Goal: Task Accomplishment & Management: Complete application form

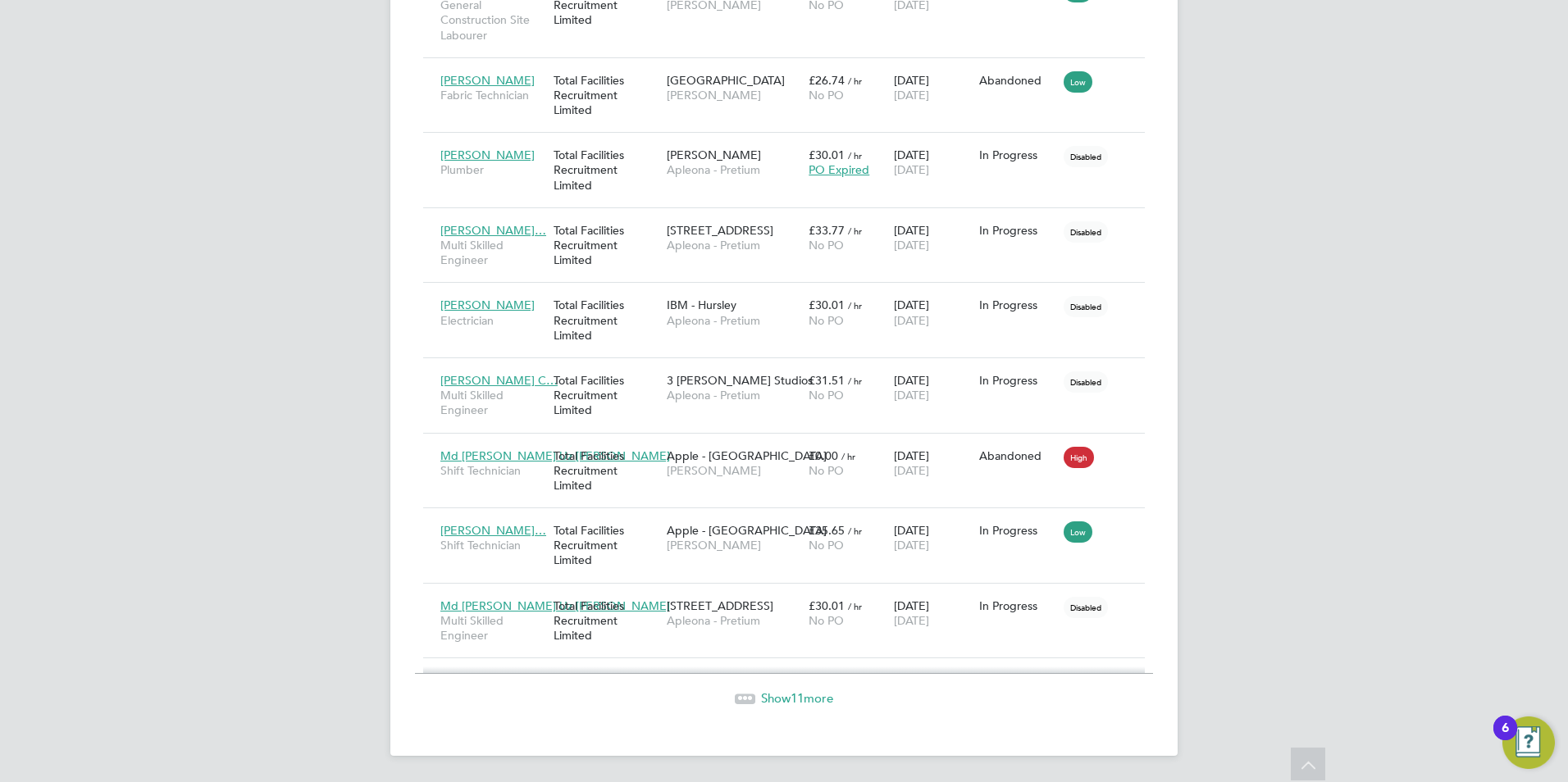
click at [781, 693] on span "Show 11 more" at bounding box center [796, 698] width 72 height 16
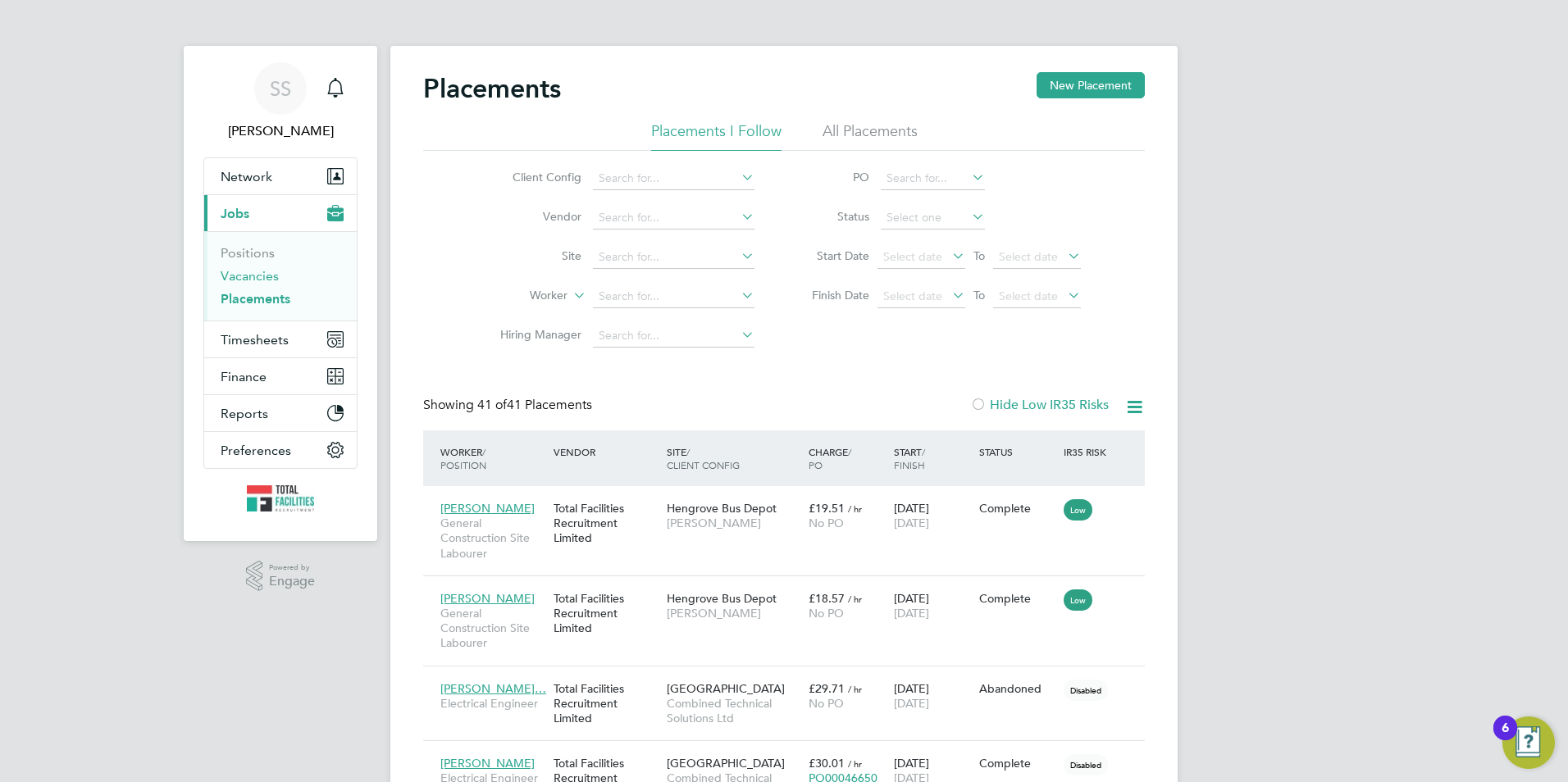
click at [248, 272] on link "Vacancies" at bounding box center [250, 276] width 58 height 16
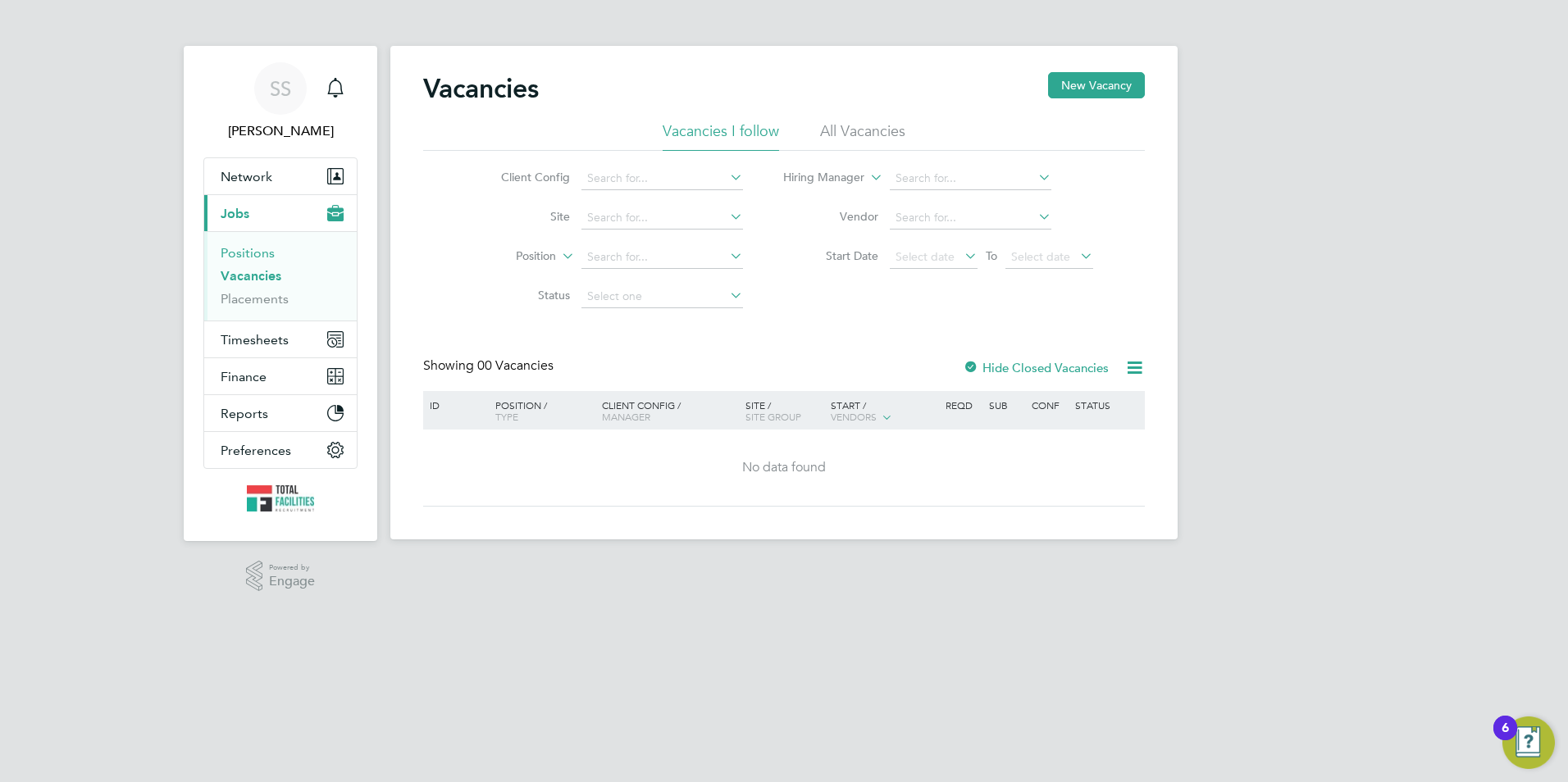
click at [248, 258] on link "Positions" at bounding box center [247, 253] width 54 height 16
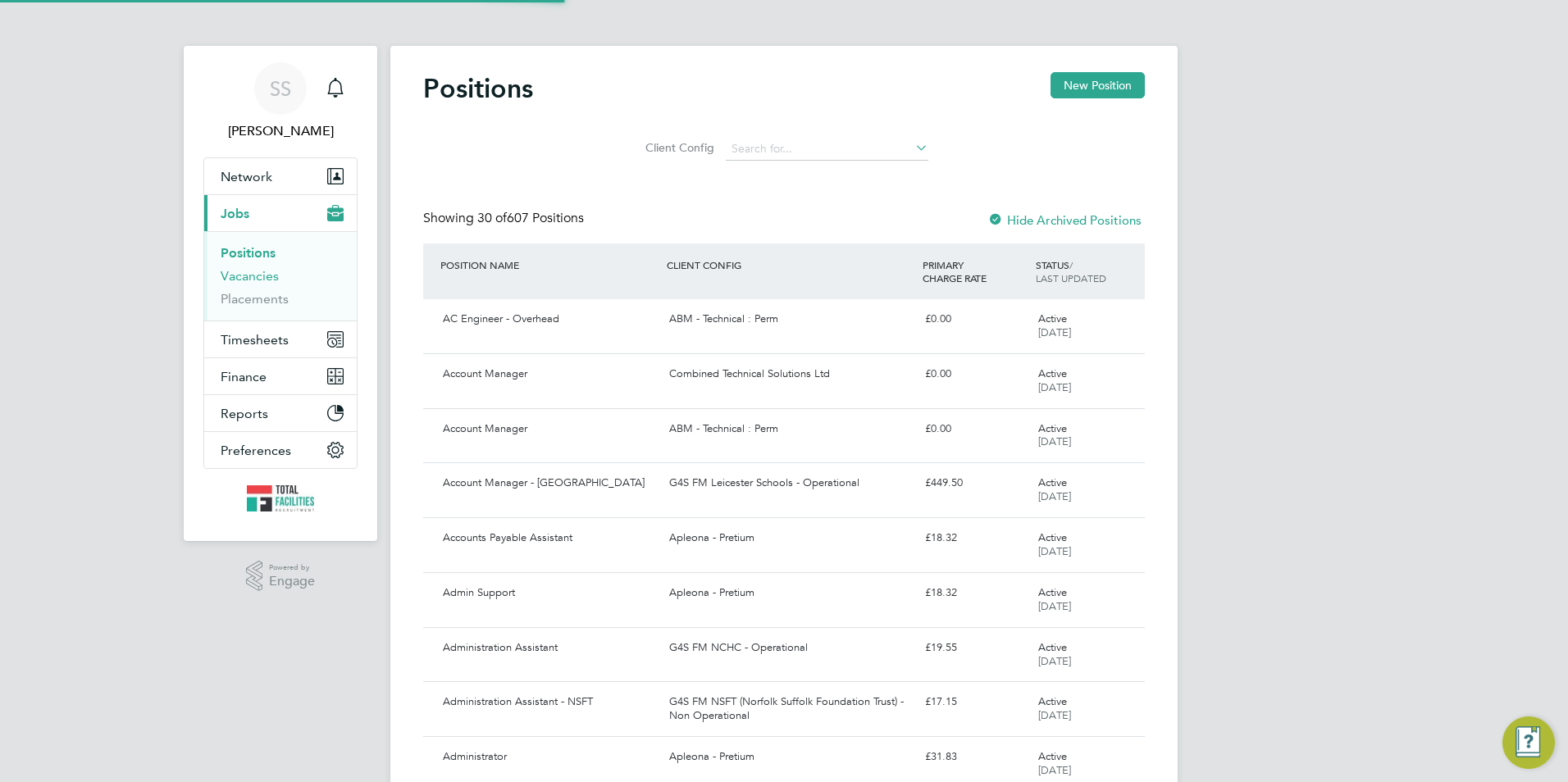
click at [252, 276] on link "Vacancies" at bounding box center [250, 276] width 58 height 16
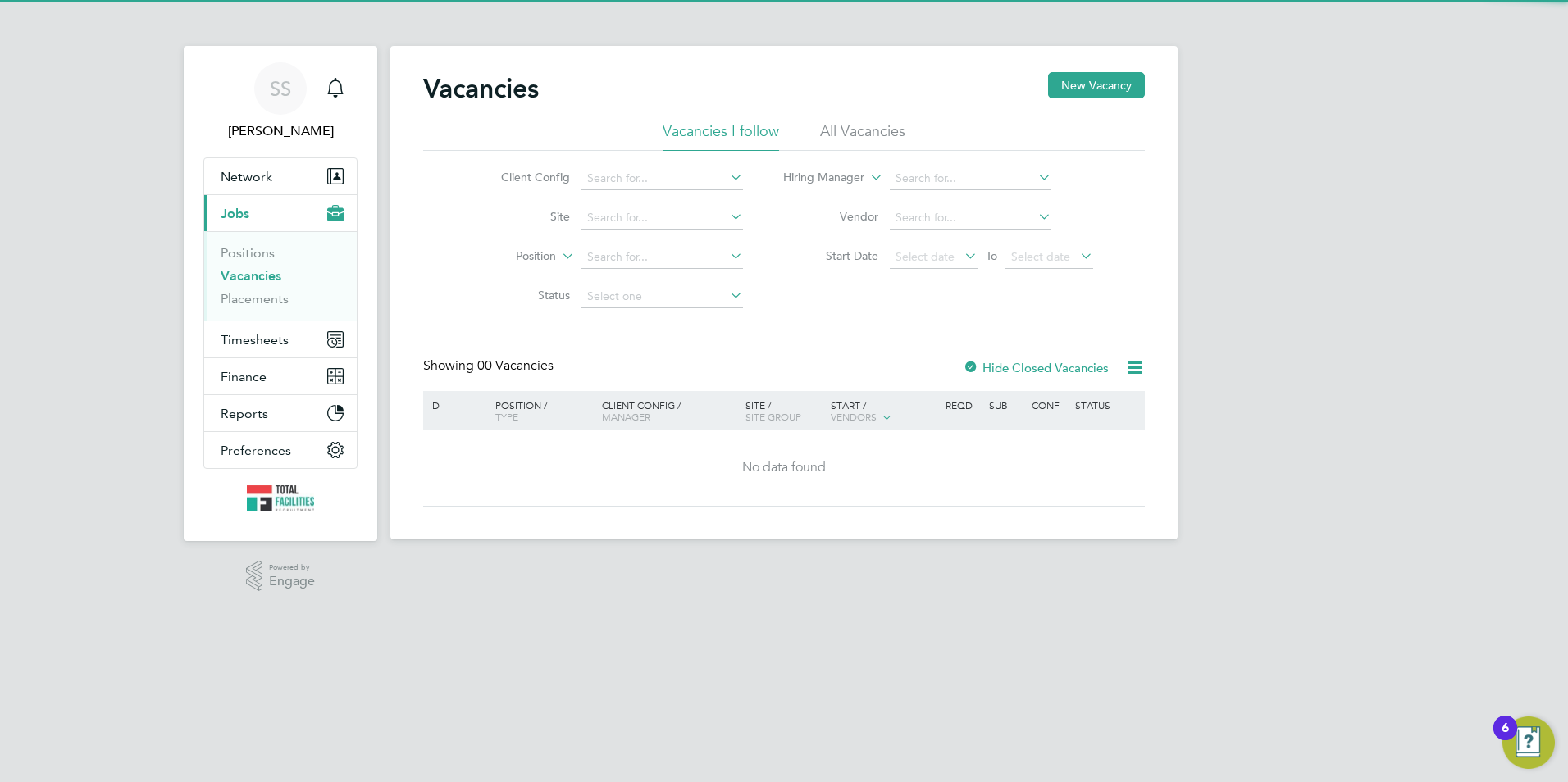
click at [827, 128] on li "All Vacancies" at bounding box center [863, 135] width 85 height 29
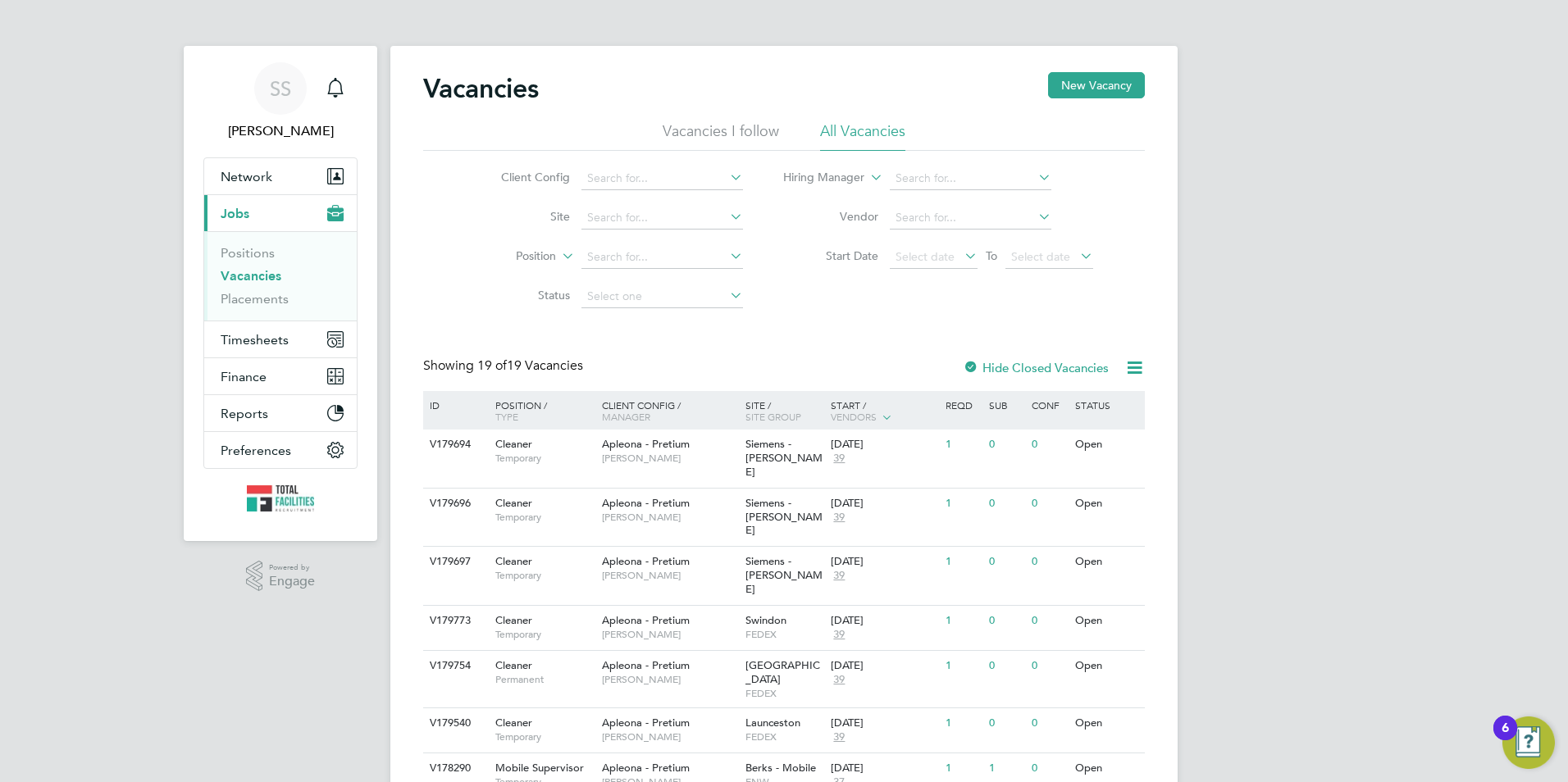
click at [442, 406] on div "ID" at bounding box center [454, 404] width 58 height 27
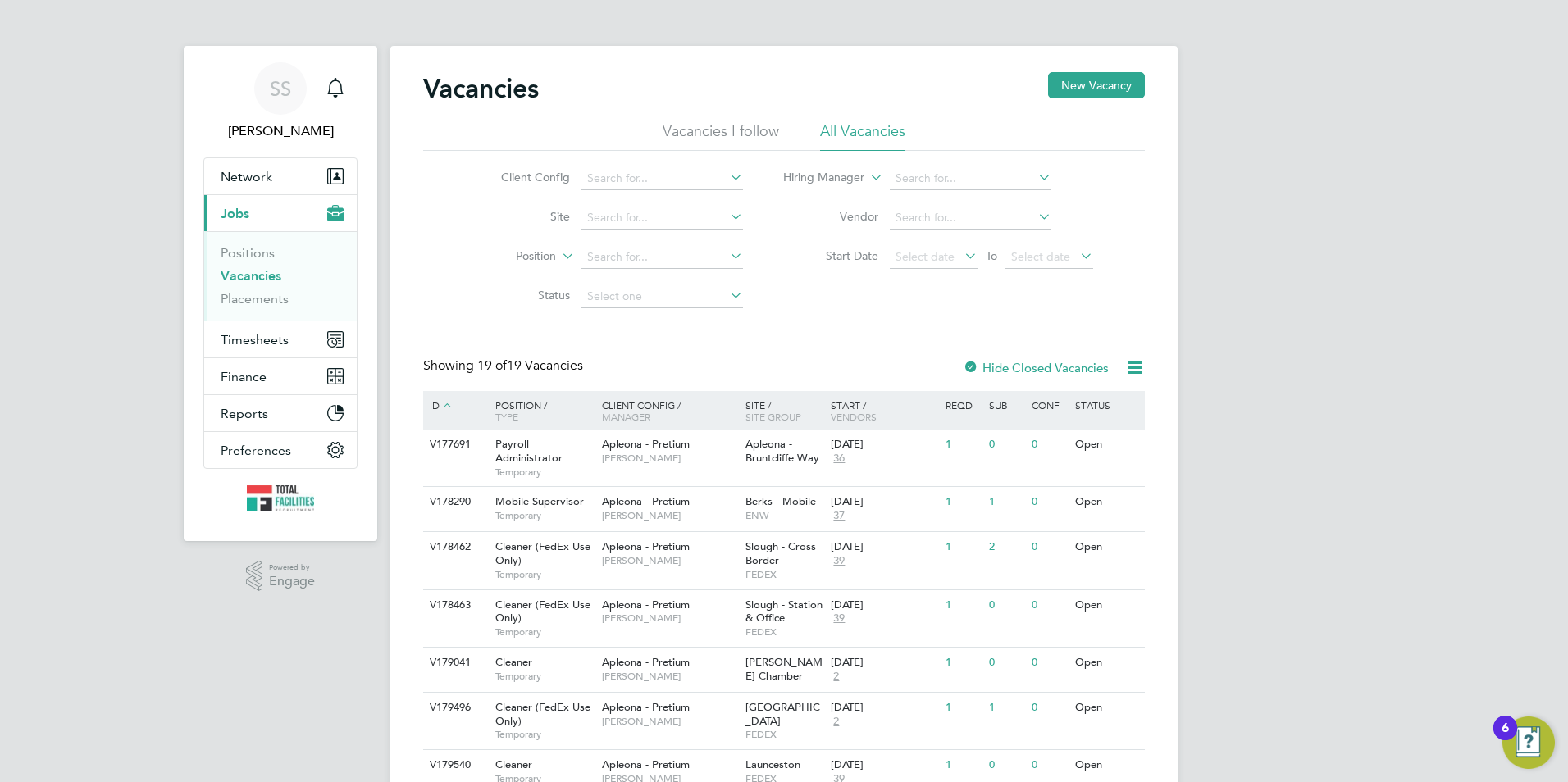
click at [436, 406] on div "ID" at bounding box center [454, 405] width 58 height 29
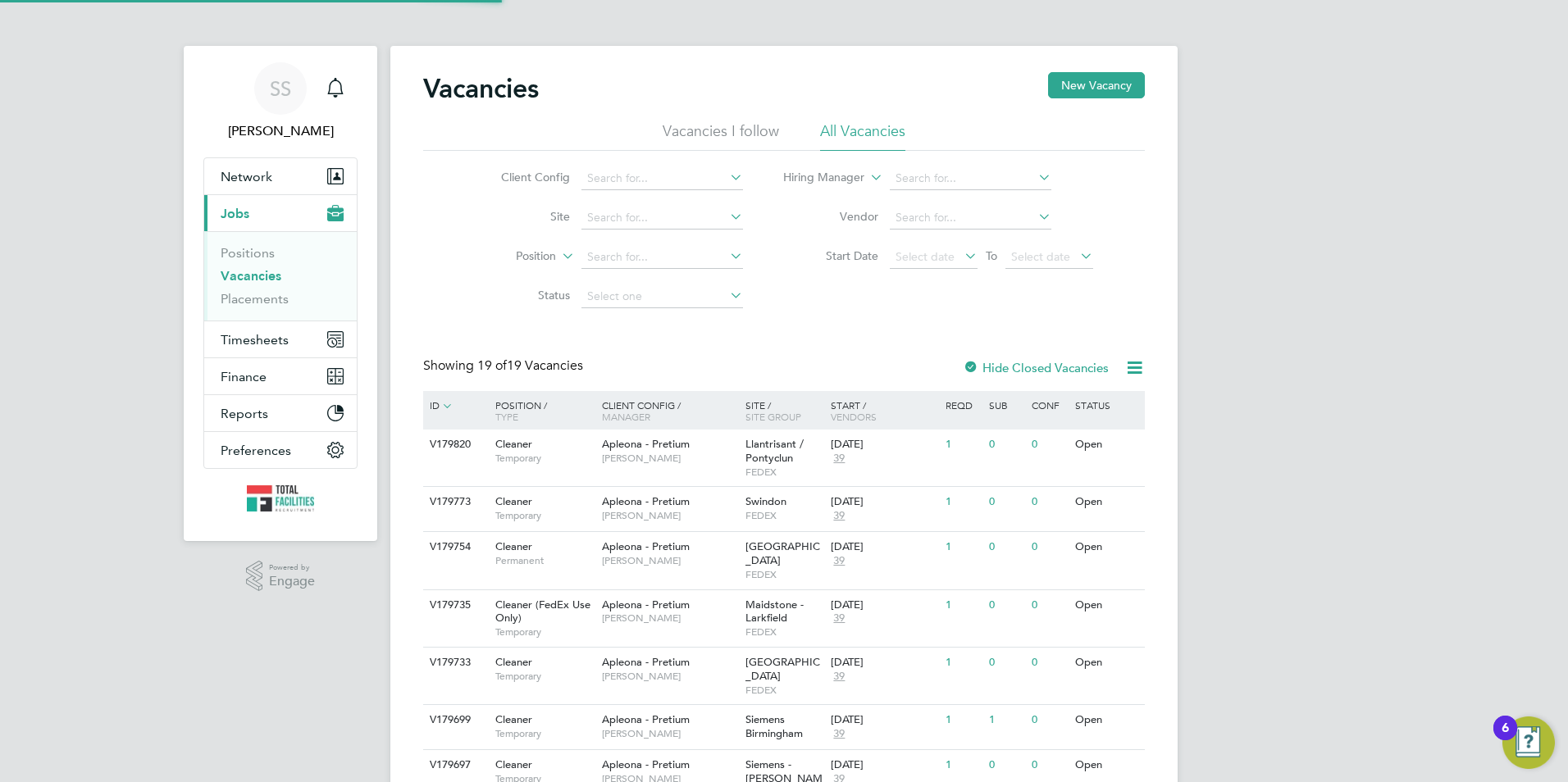
click at [436, 406] on div "ID" at bounding box center [454, 405] width 58 height 29
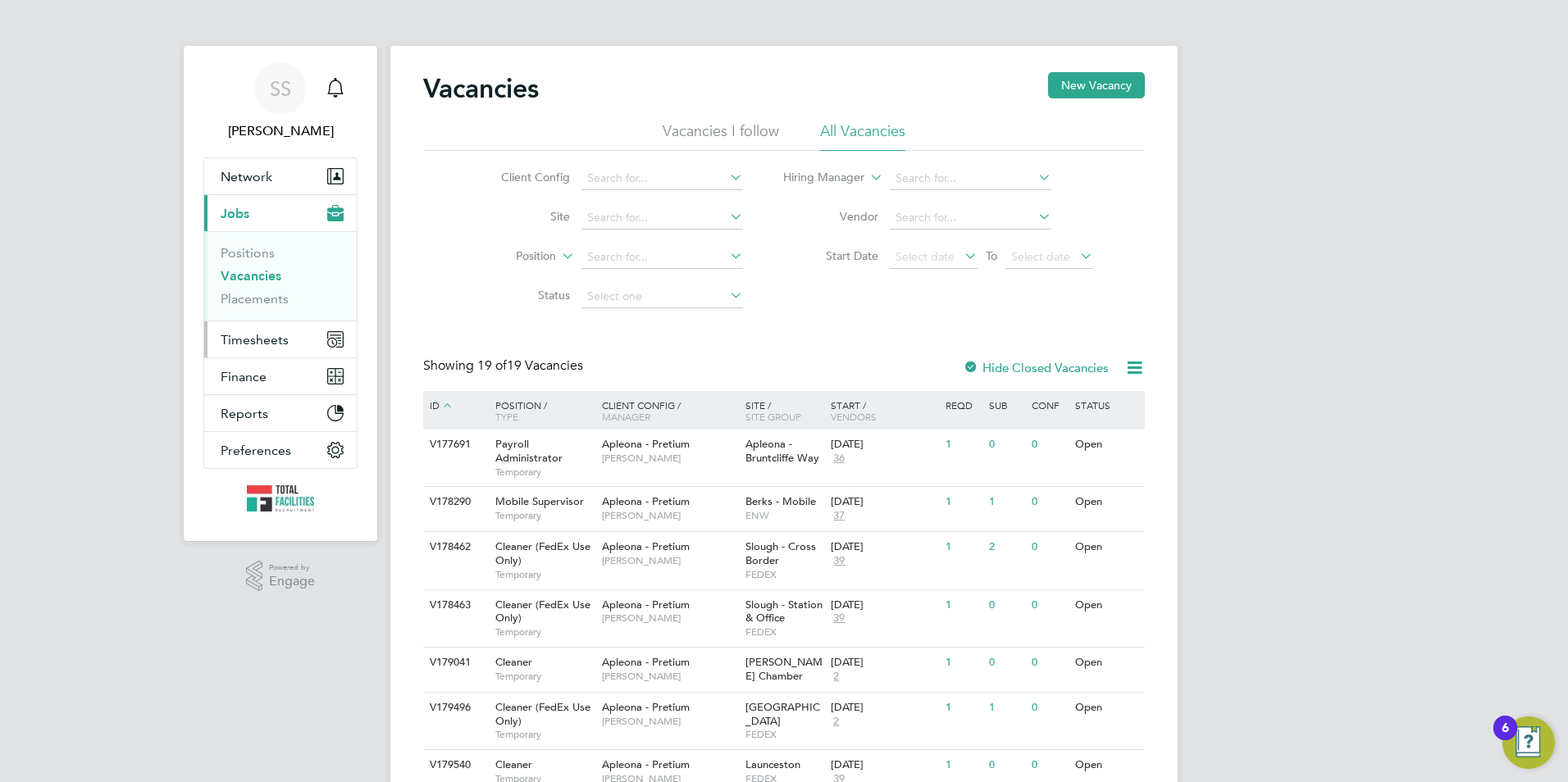
click at [237, 336] on span "Timesheets" at bounding box center [254, 340] width 68 height 16
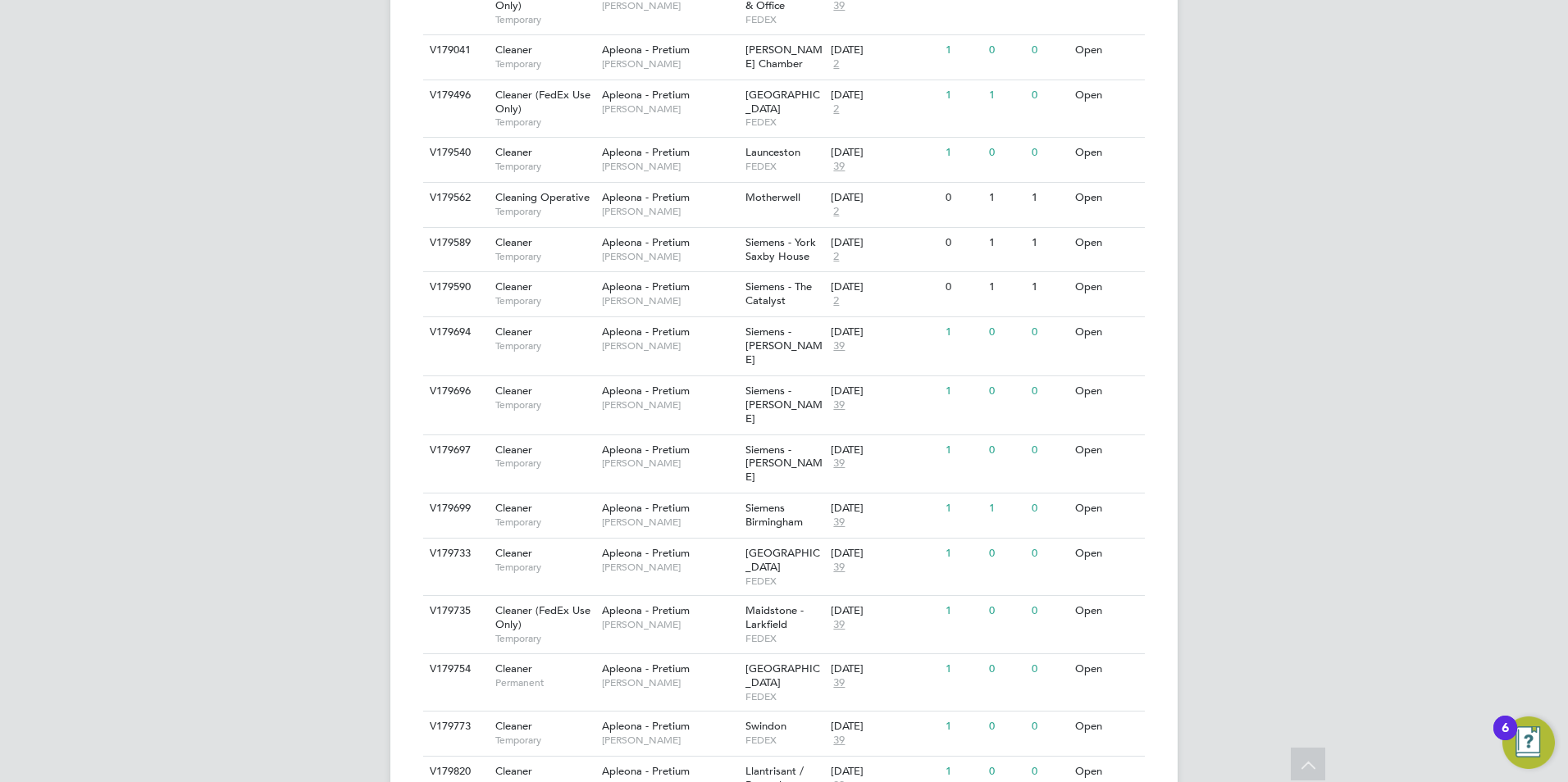
scroll to position [472, 0]
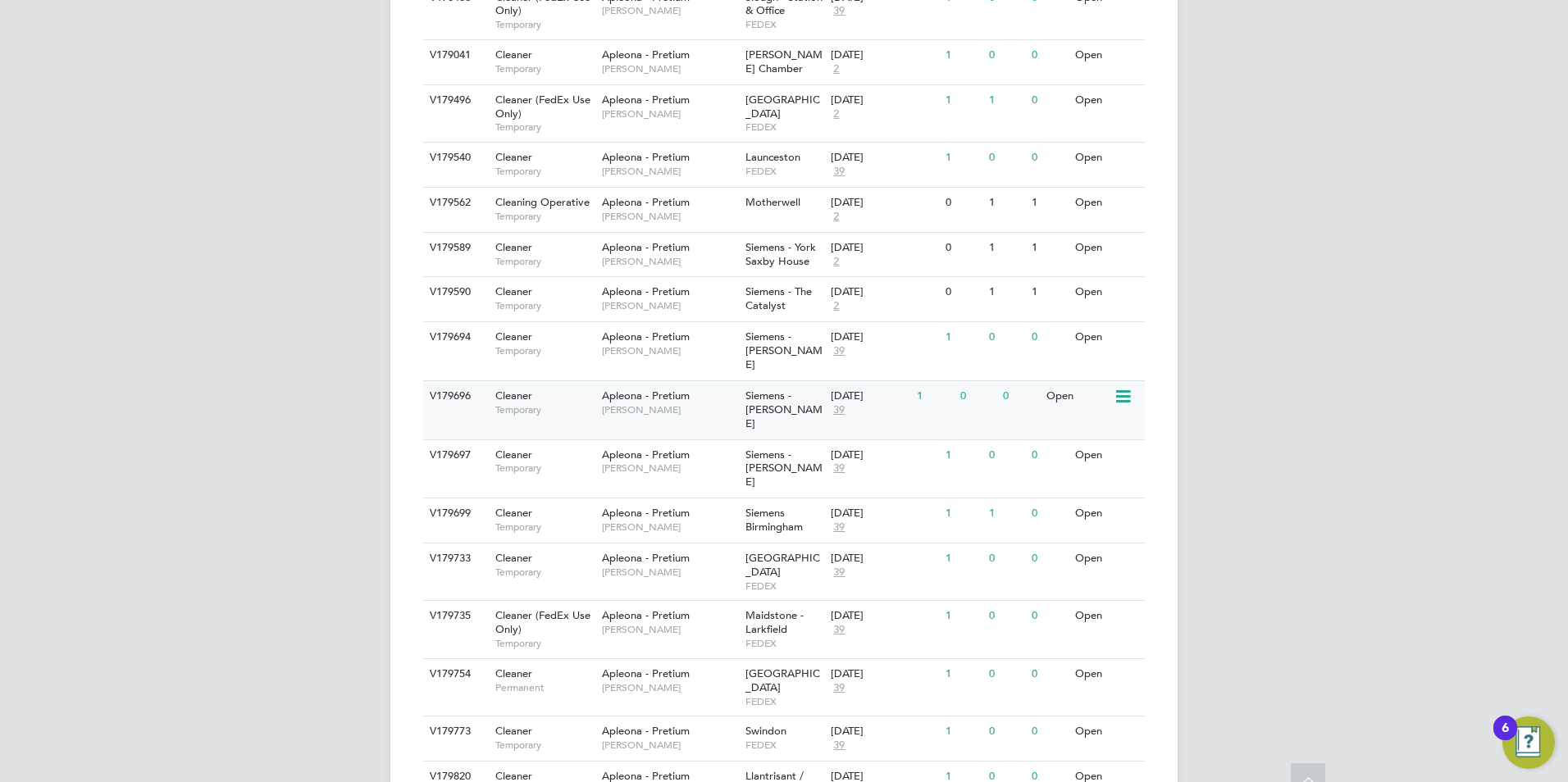
scroll to position [636, 0]
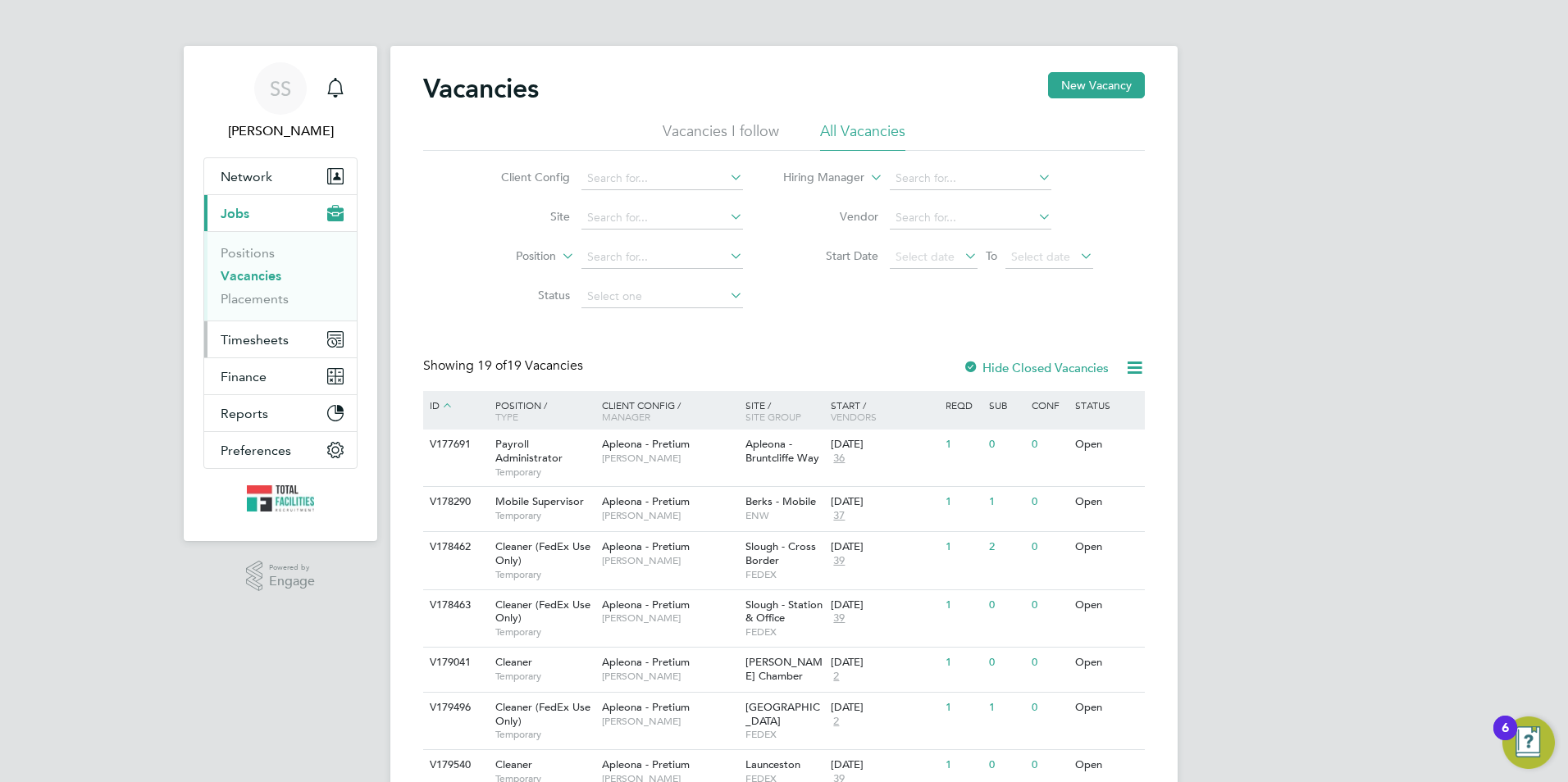
click at [226, 327] on button "Timesheets" at bounding box center [280, 339] width 152 height 36
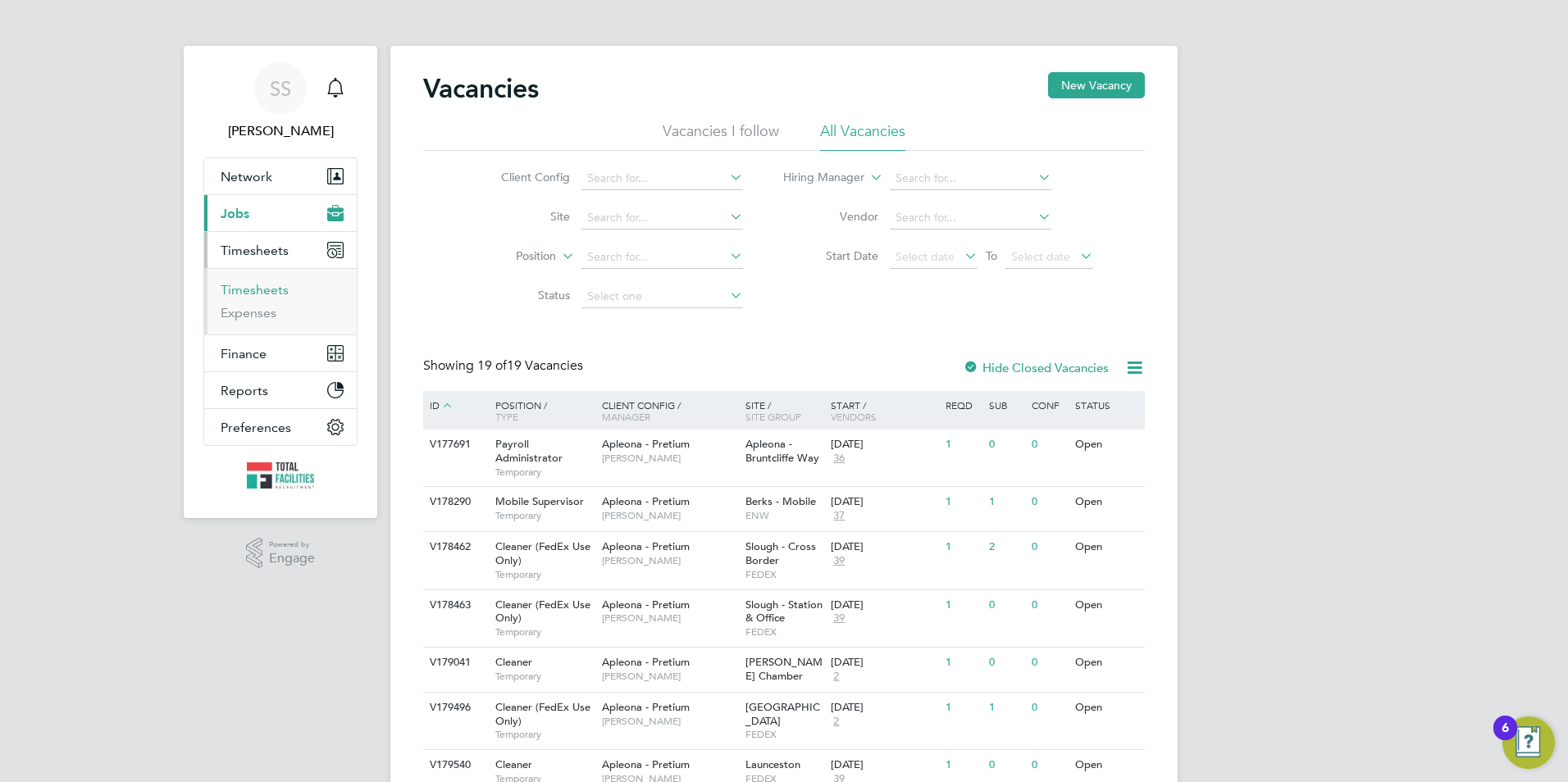
click at [243, 296] on link "Timesheets" at bounding box center [254, 290] width 68 height 16
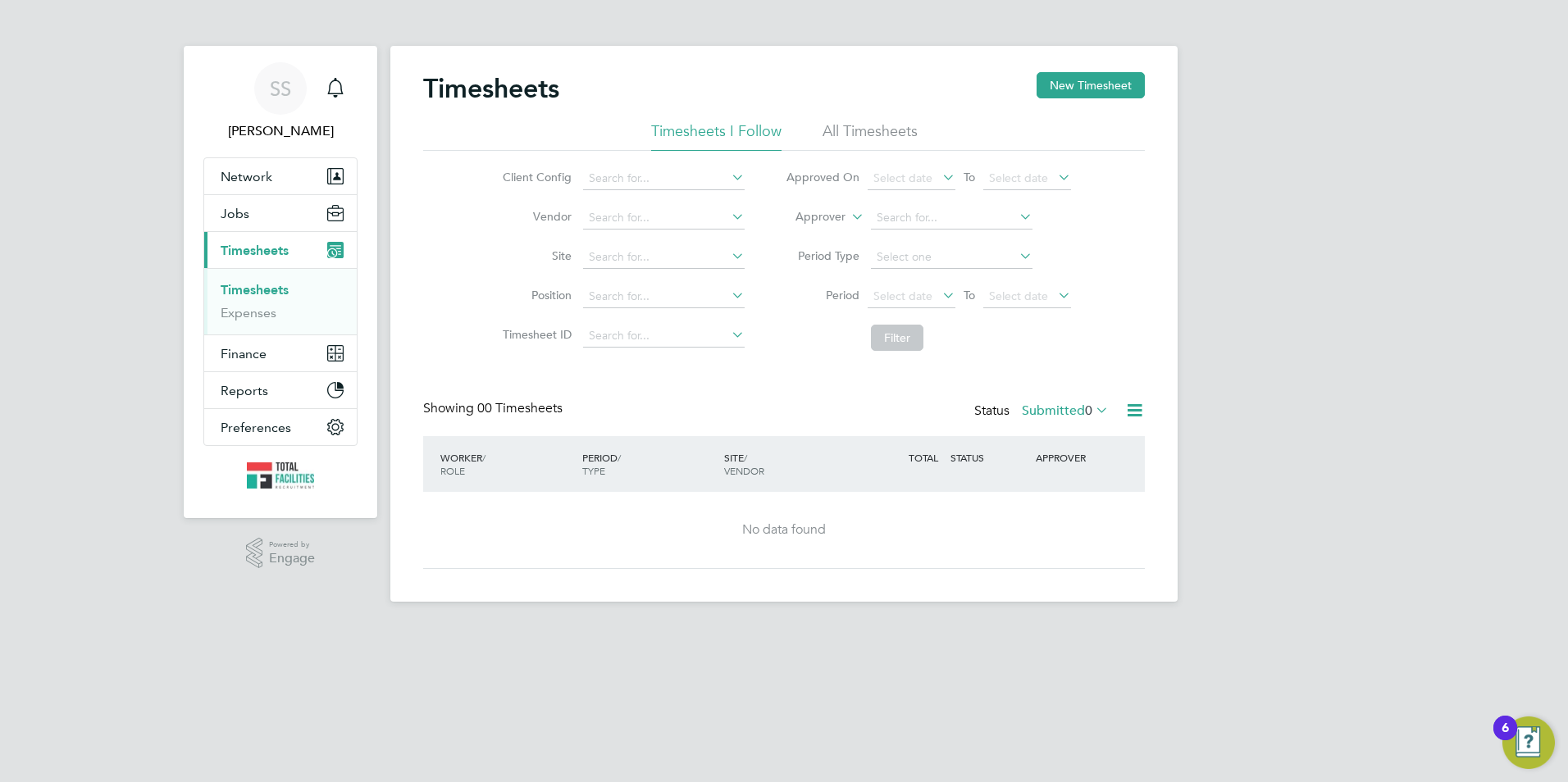
click at [855, 112] on div "Timesheets New Timesheet" at bounding box center [784, 97] width 722 height 50
click at [847, 140] on li "All Timesheets" at bounding box center [869, 135] width 95 height 29
click at [1092, 417] on icon at bounding box center [1092, 410] width 0 height 23
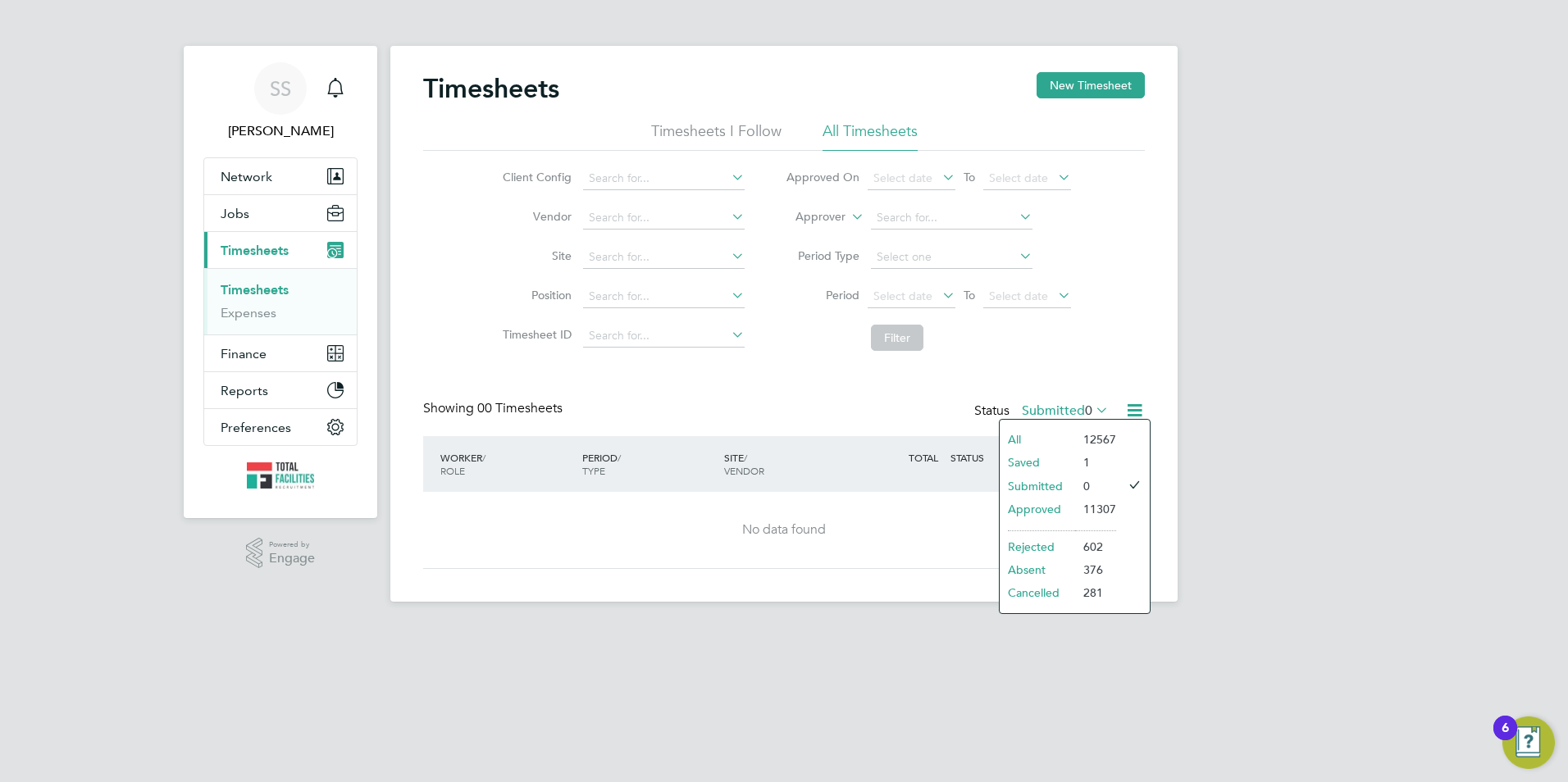
click at [1021, 456] on li "Saved" at bounding box center [1036, 462] width 75 height 23
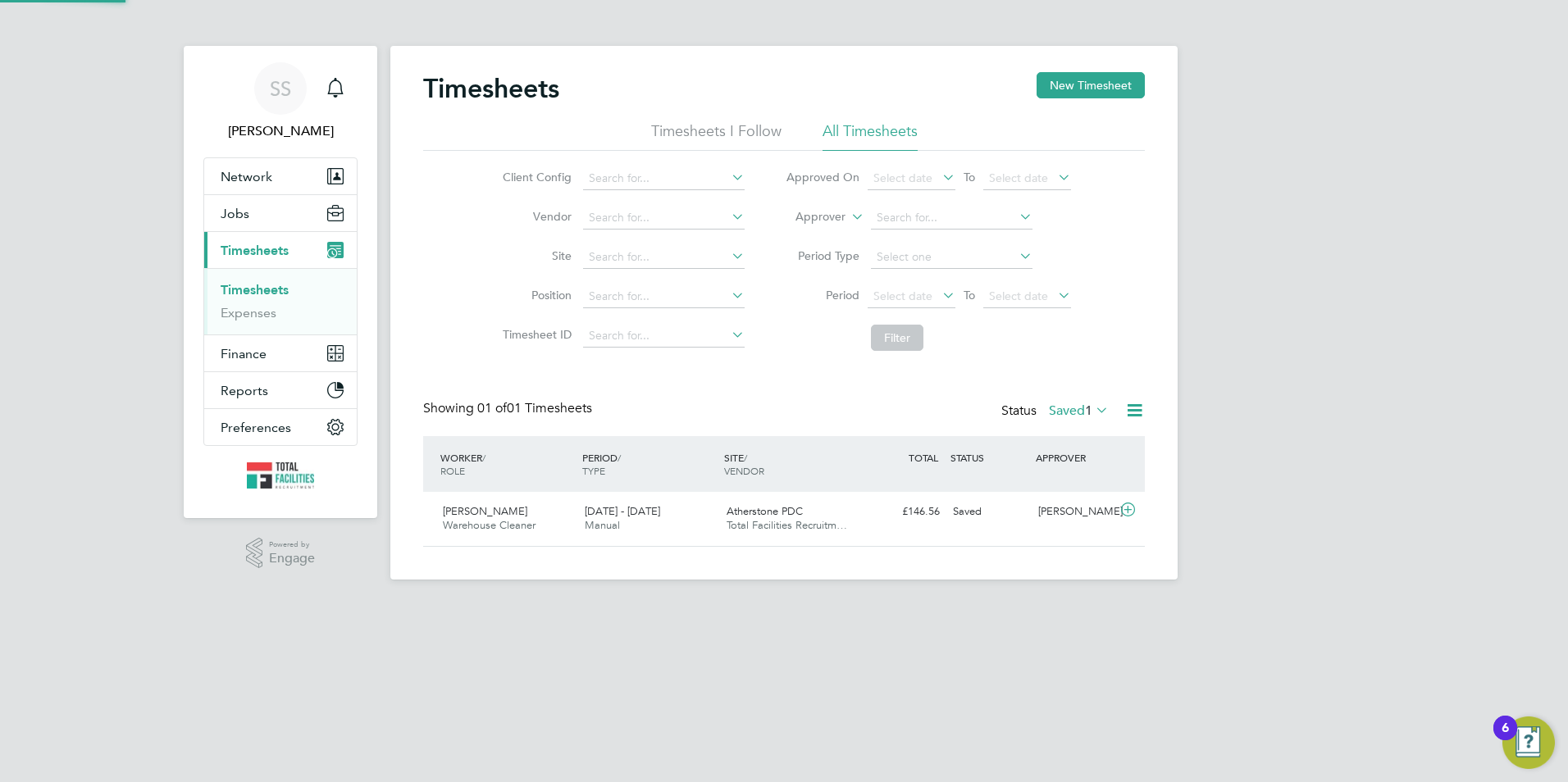
scroll to position [42, 143]
click at [1110, 406] on div "Status Saved 1" at bounding box center [1056, 412] width 111 height 23
click at [1091, 412] on label "Saved 1" at bounding box center [1079, 410] width 60 height 17
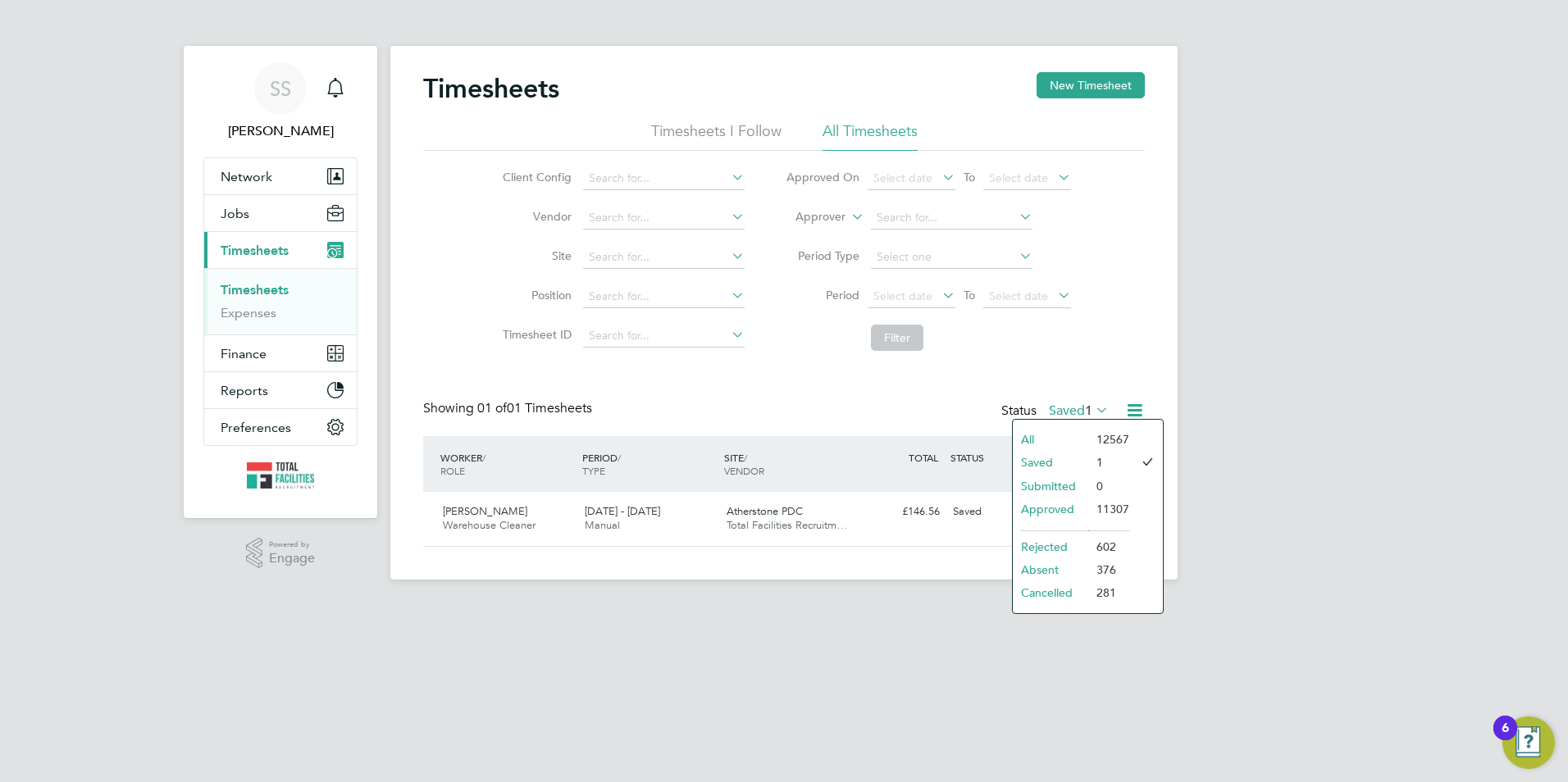
click at [1070, 431] on li "All" at bounding box center [1050, 439] width 75 height 23
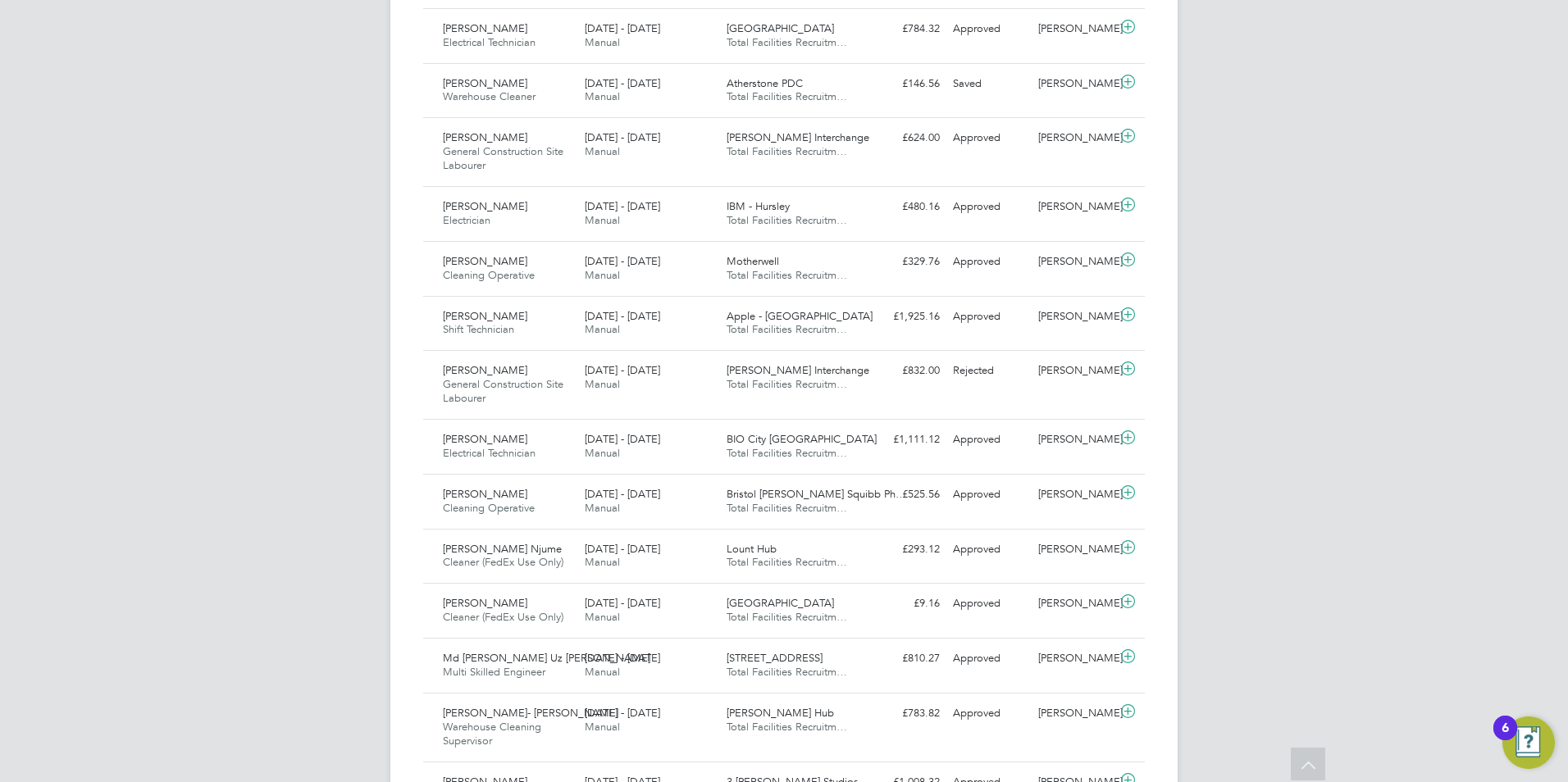
scroll to position [655, 0]
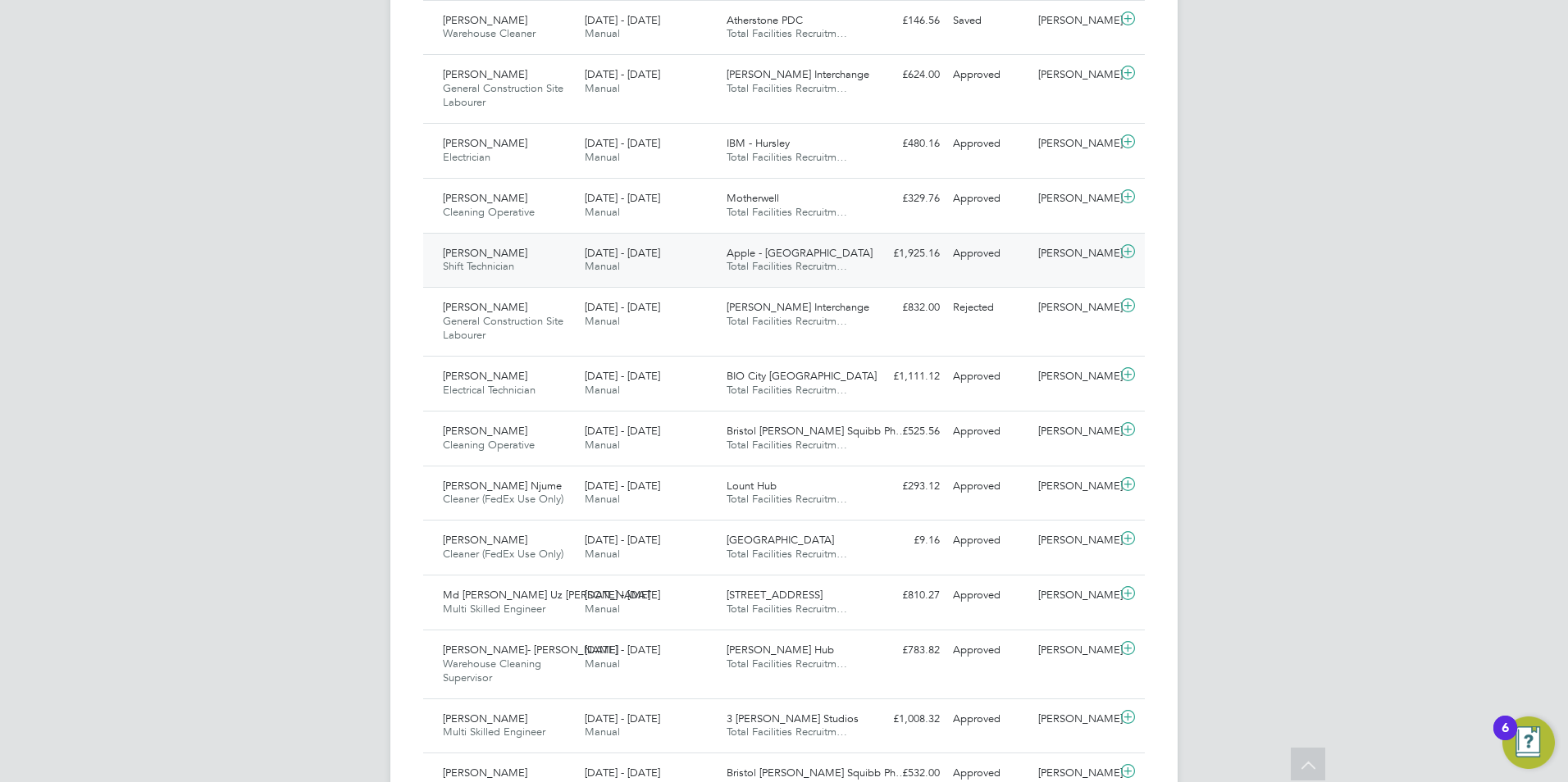
click at [527, 258] on span "Augustine Enegide Egwu" at bounding box center [485, 253] width 84 height 14
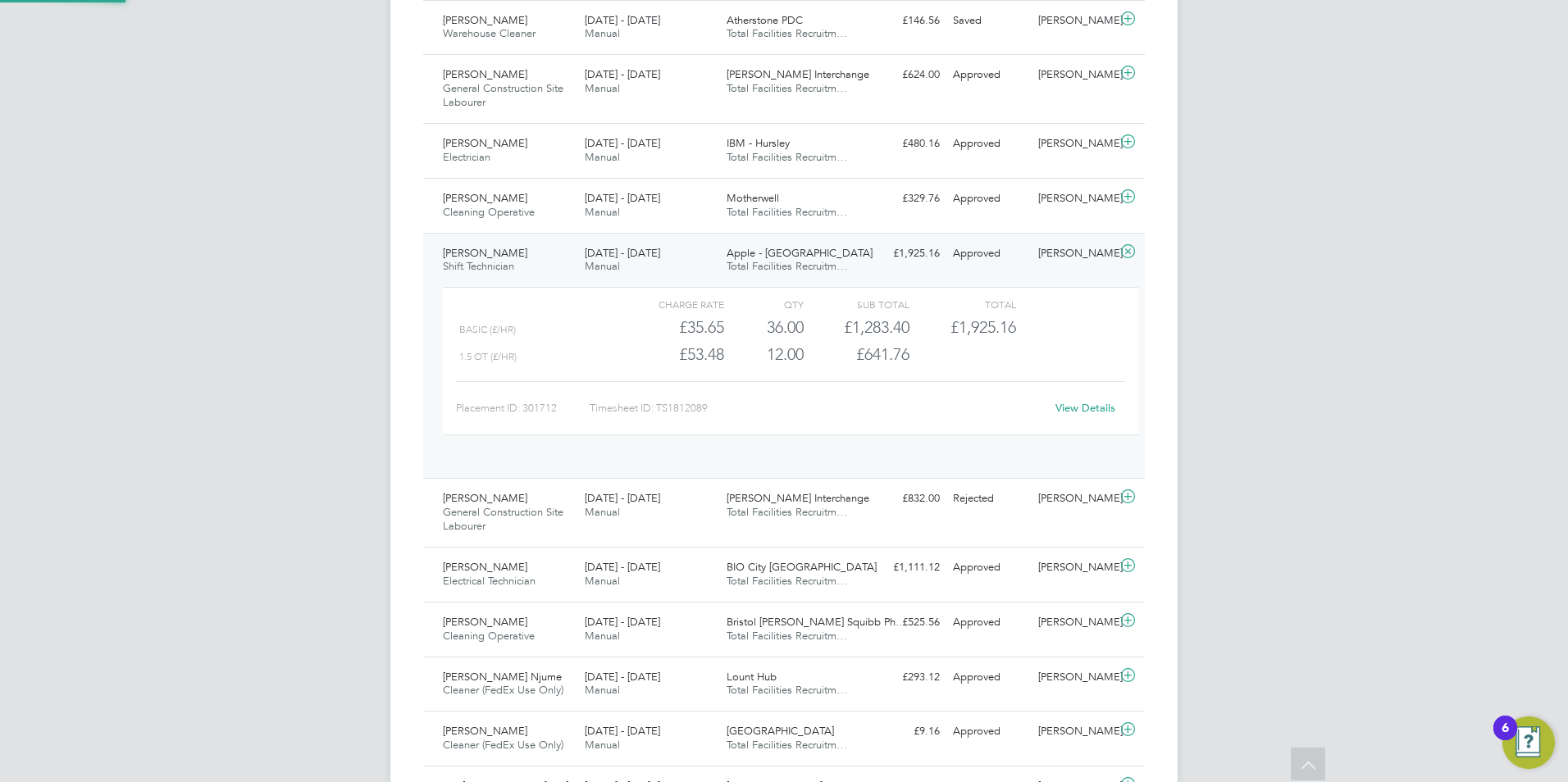
scroll to position [27, 159]
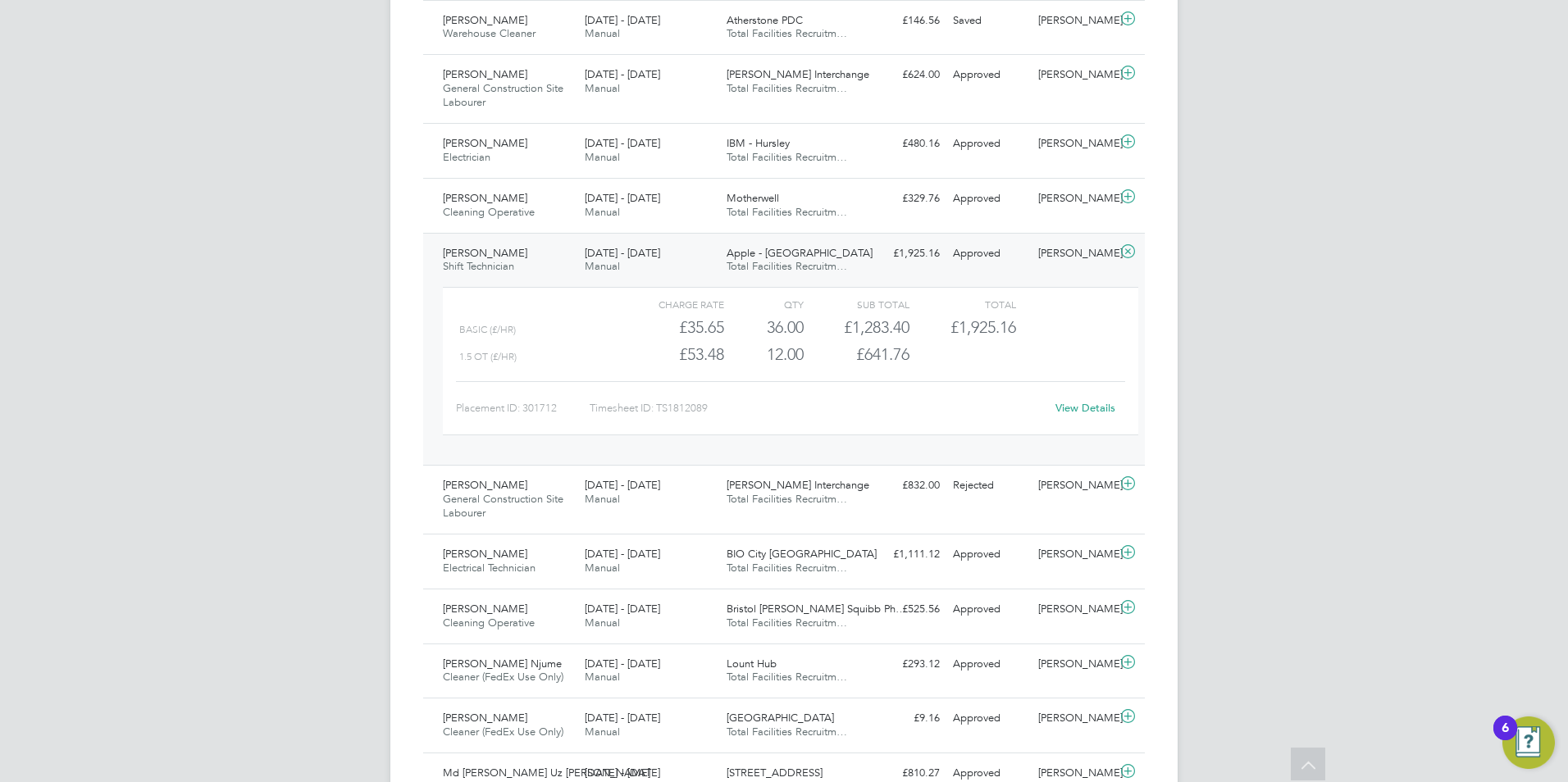
click at [1086, 406] on link "View Details" at bounding box center [1085, 408] width 60 height 14
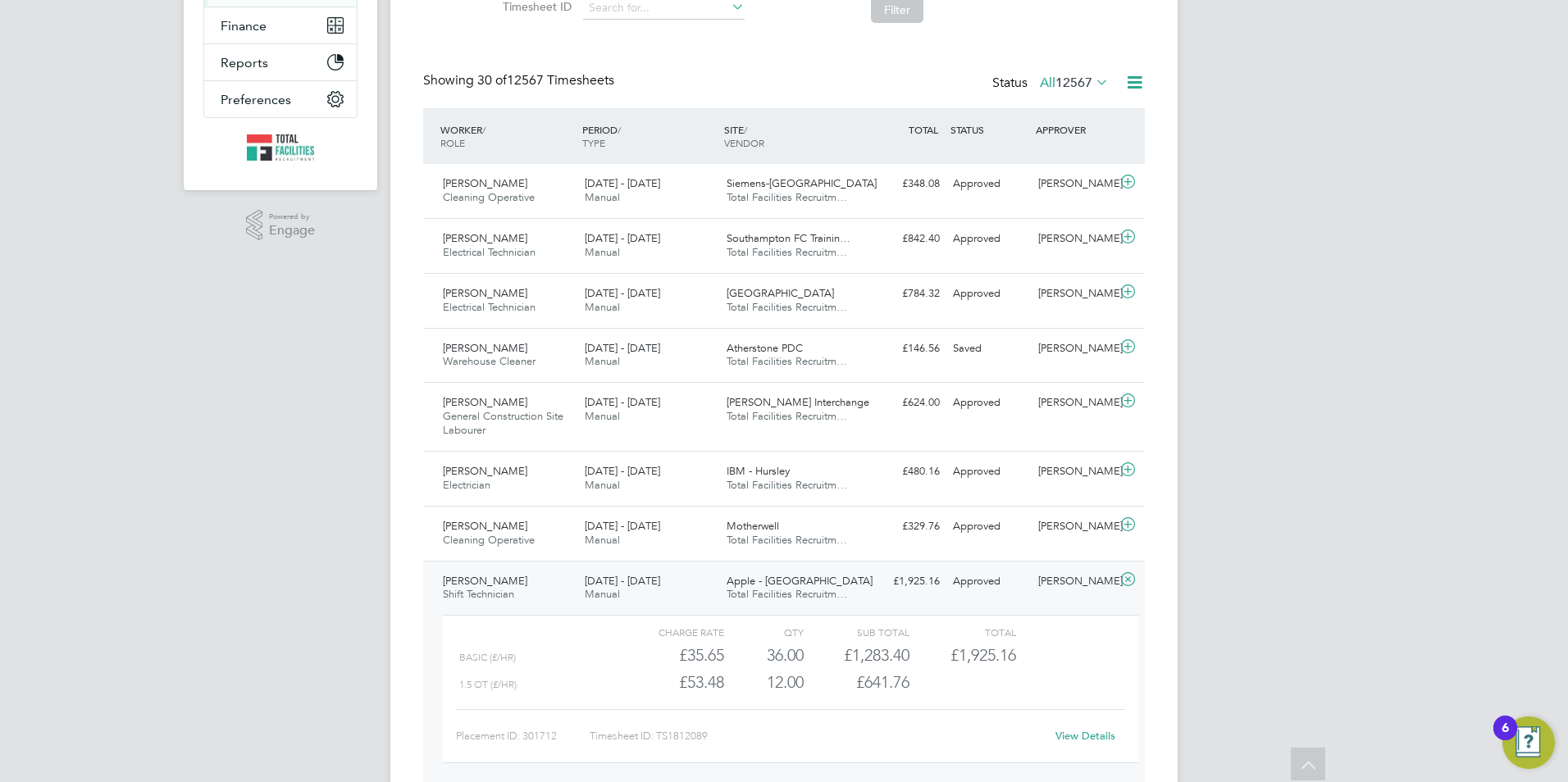
scroll to position [82, 0]
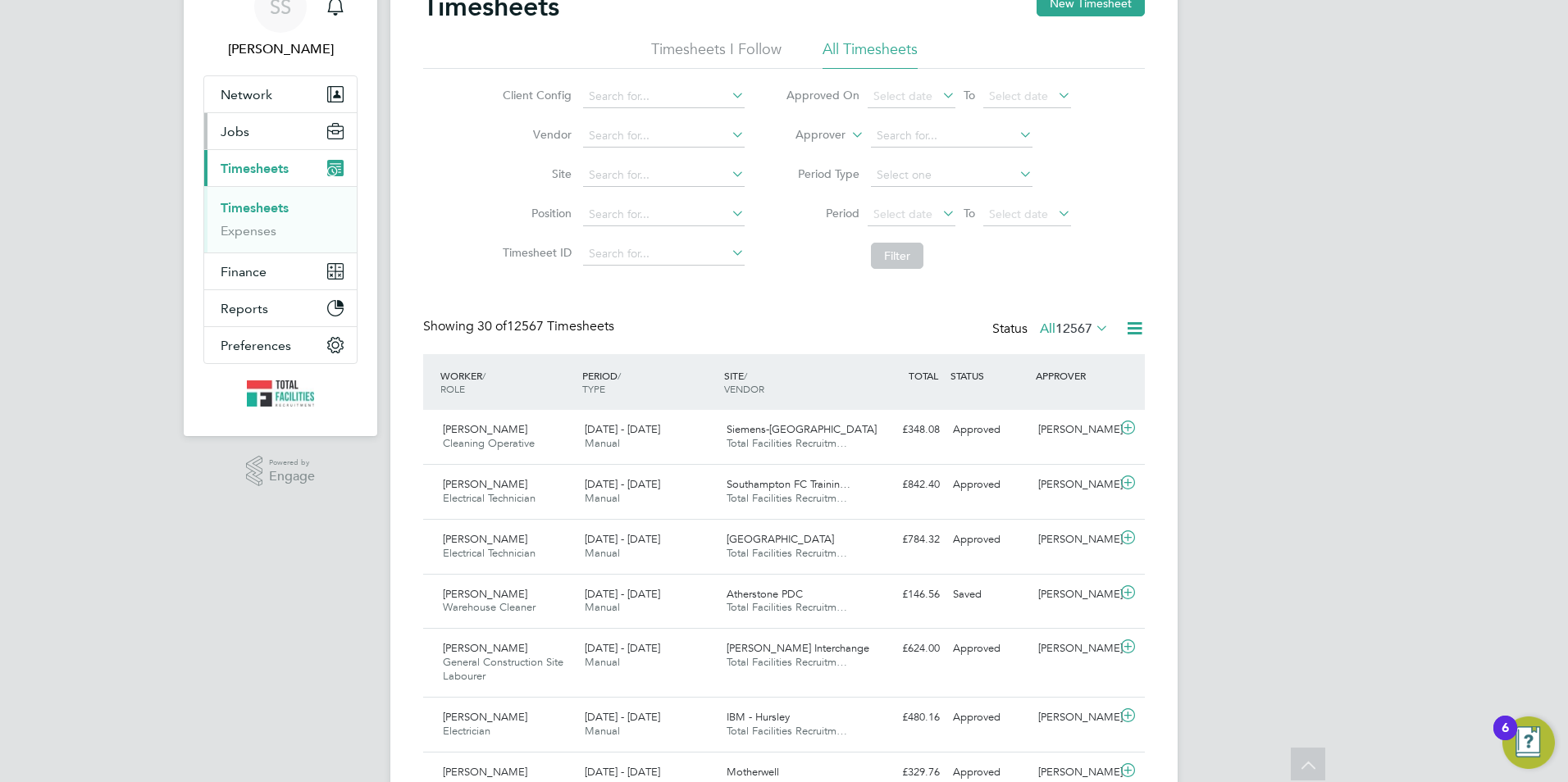
click at [259, 129] on button "Jobs" at bounding box center [280, 131] width 152 height 36
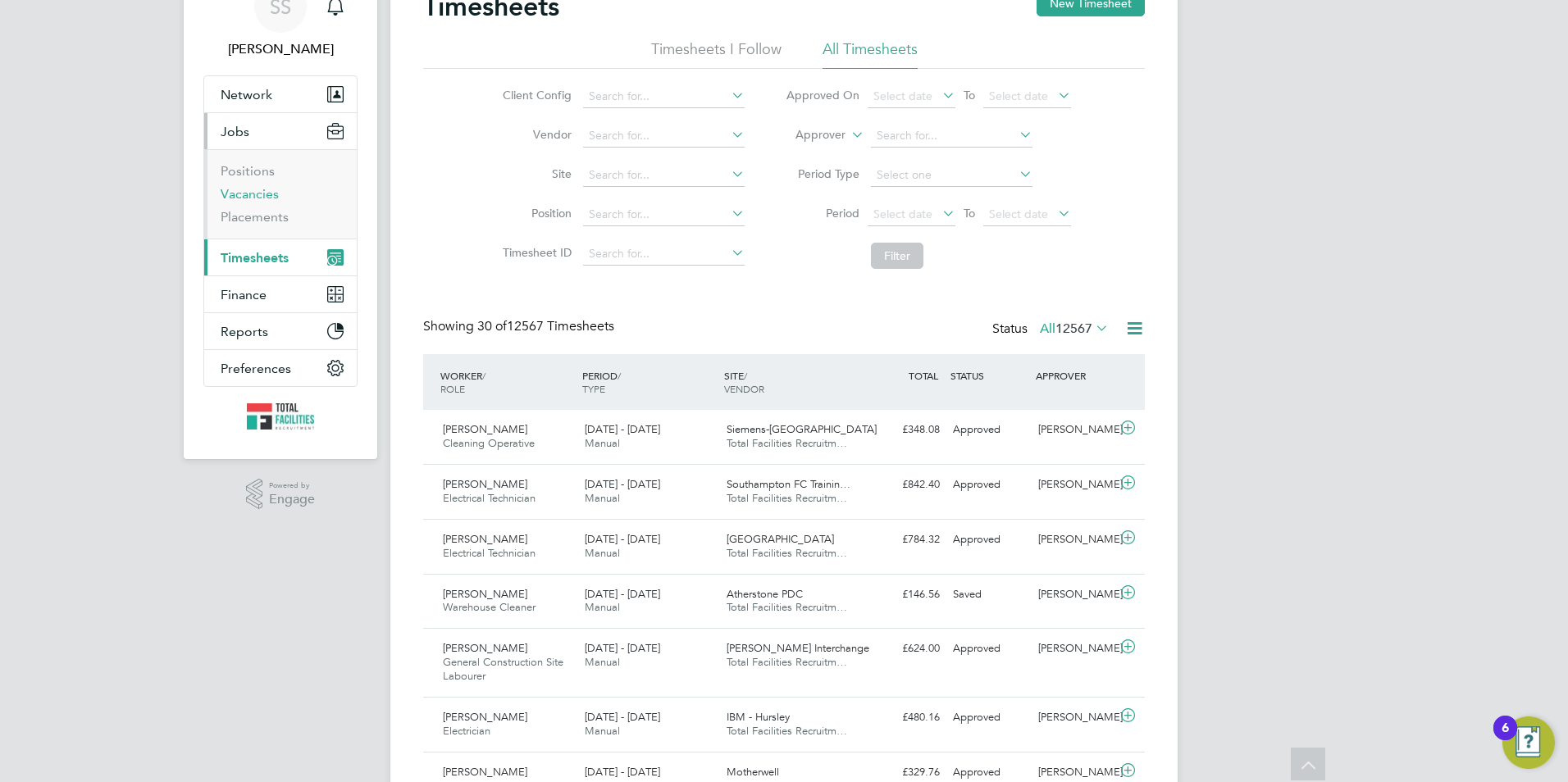
click at [263, 197] on link "Vacancies" at bounding box center [250, 194] width 58 height 16
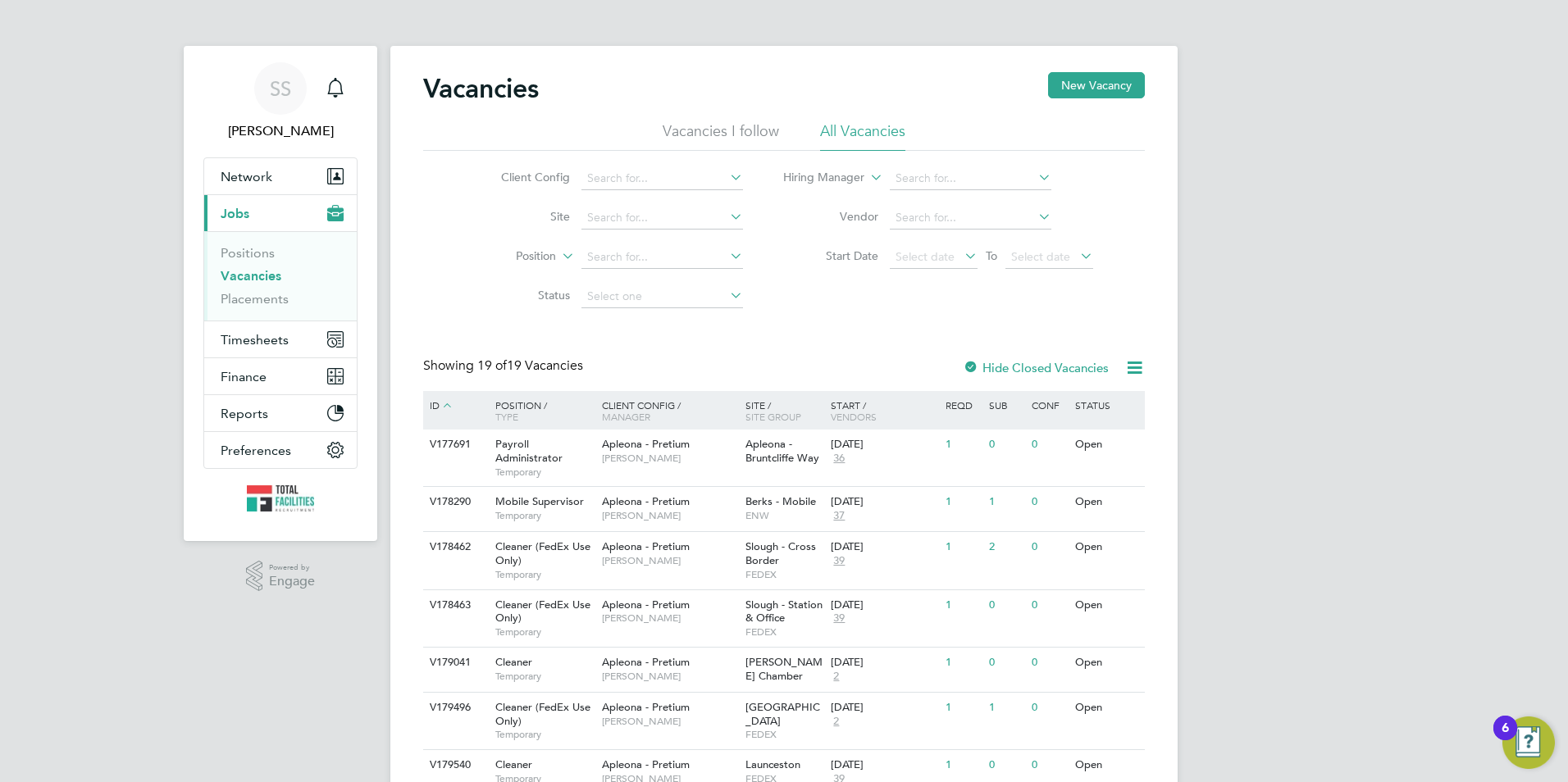
click at [245, 267] on li "Positions" at bounding box center [282, 257] width 123 height 23
click at [243, 274] on link "Vacancies" at bounding box center [251, 276] width 60 height 16
click at [245, 174] on span "Network" at bounding box center [246, 177] width 51 height 16
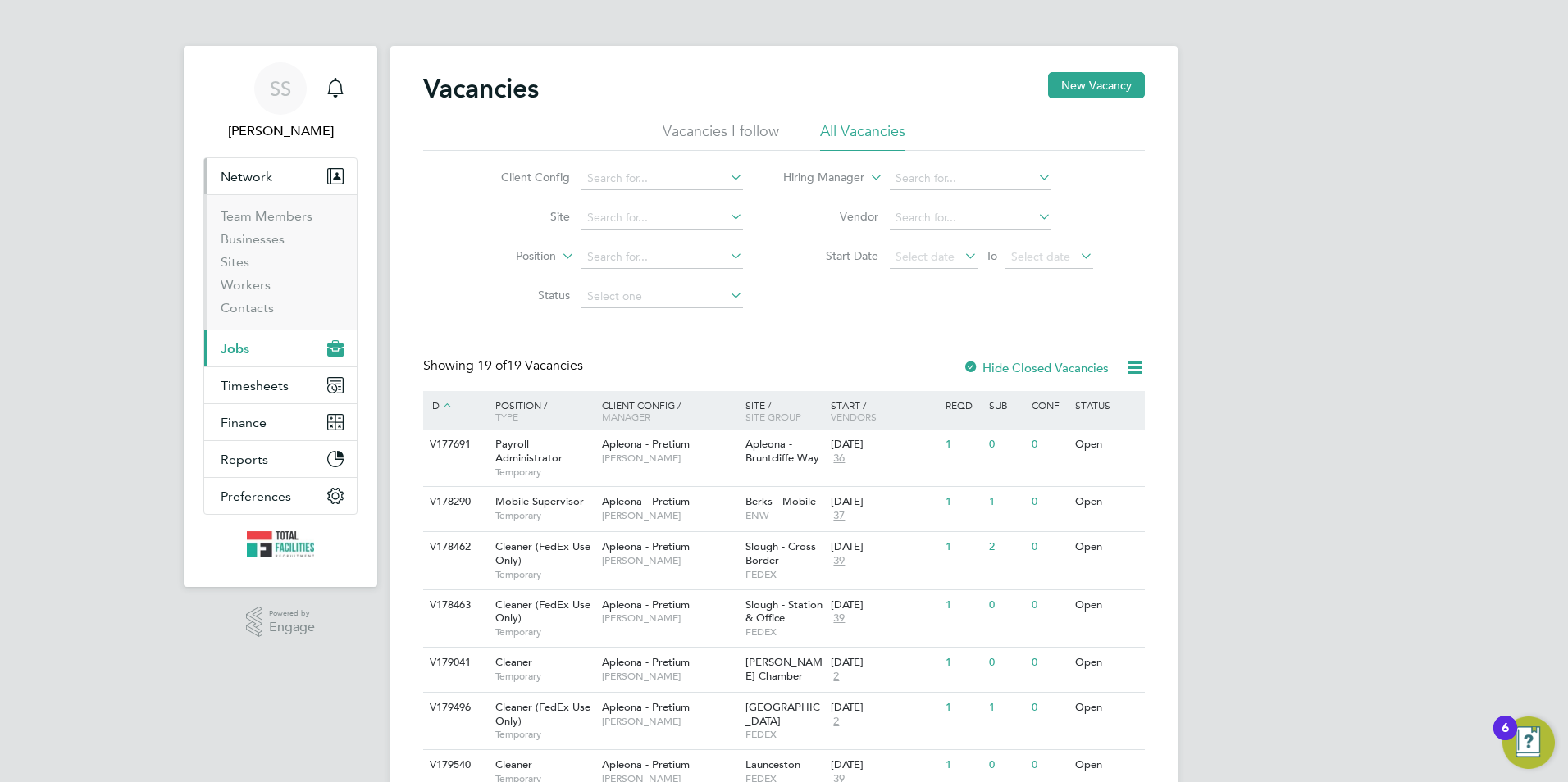
click at [236, 270] on li "Sites" at bounding box center [282, 266] width 123 height 23
click at [232, 259] on link "Sites" at bounding box center [235, 262] width 28 height 16
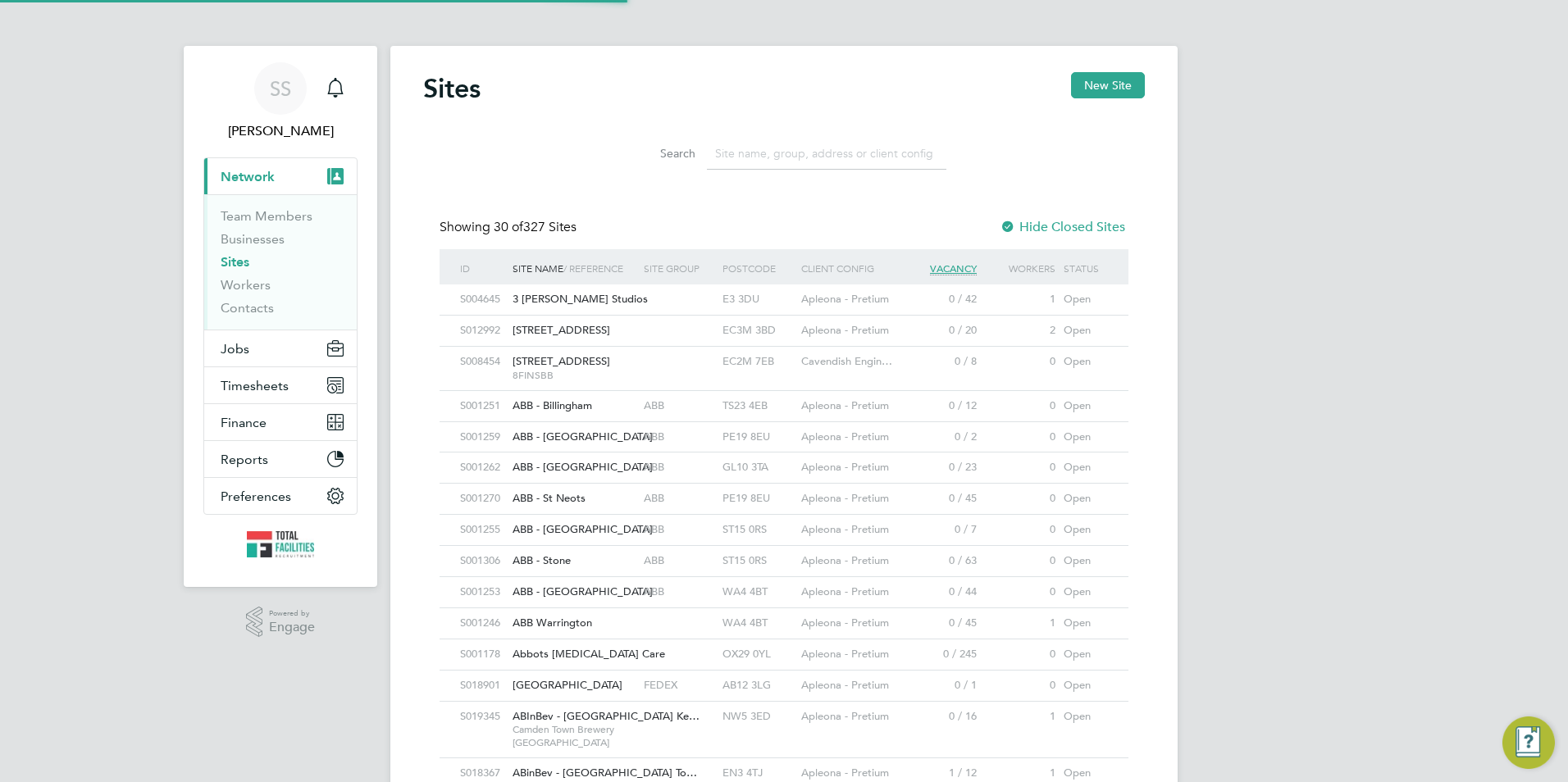
scroll to position [31, 80]
click at [750, 150] on input at bounding box center [827, 153] width 239 height 32
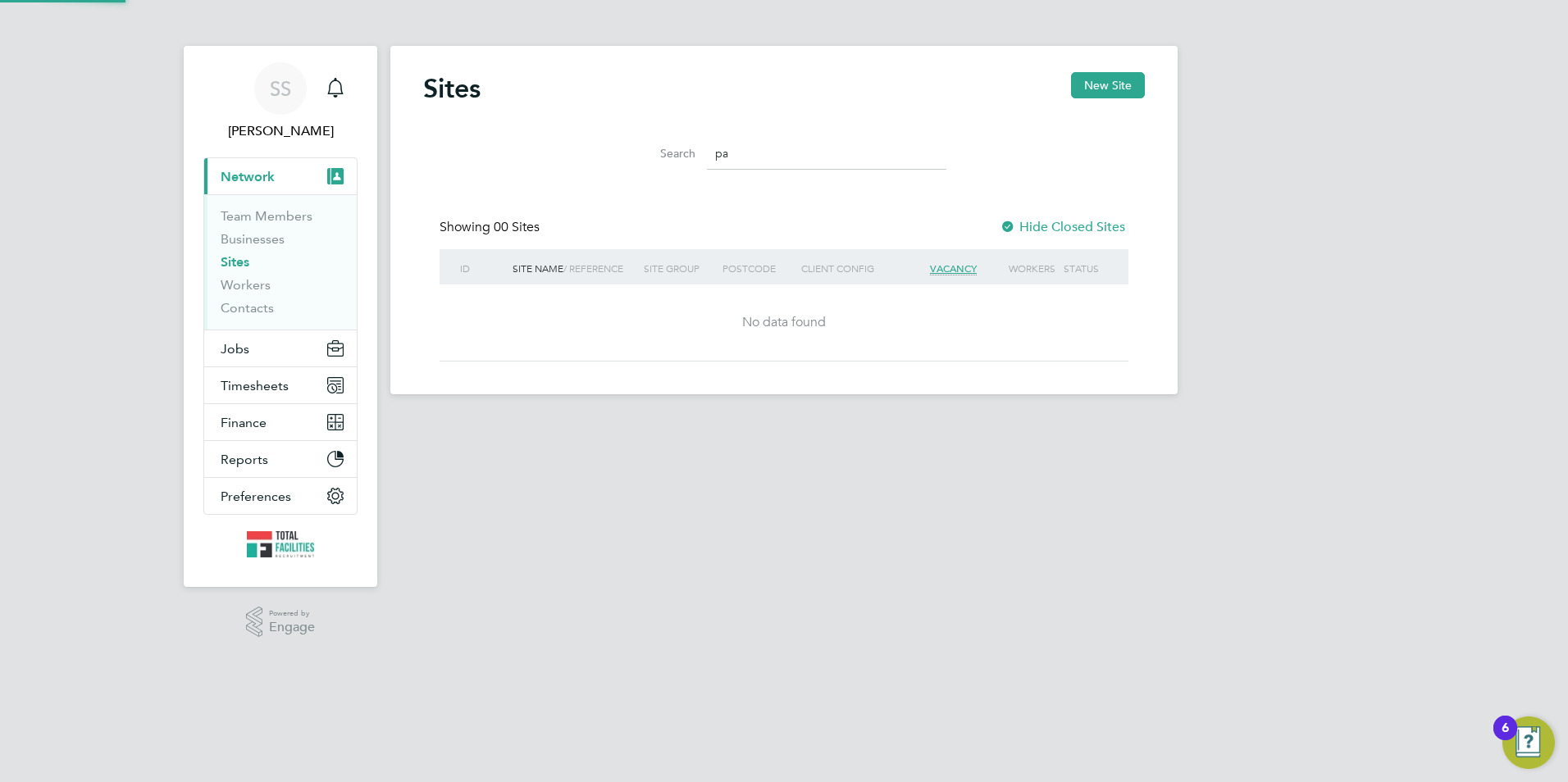
type input "p"
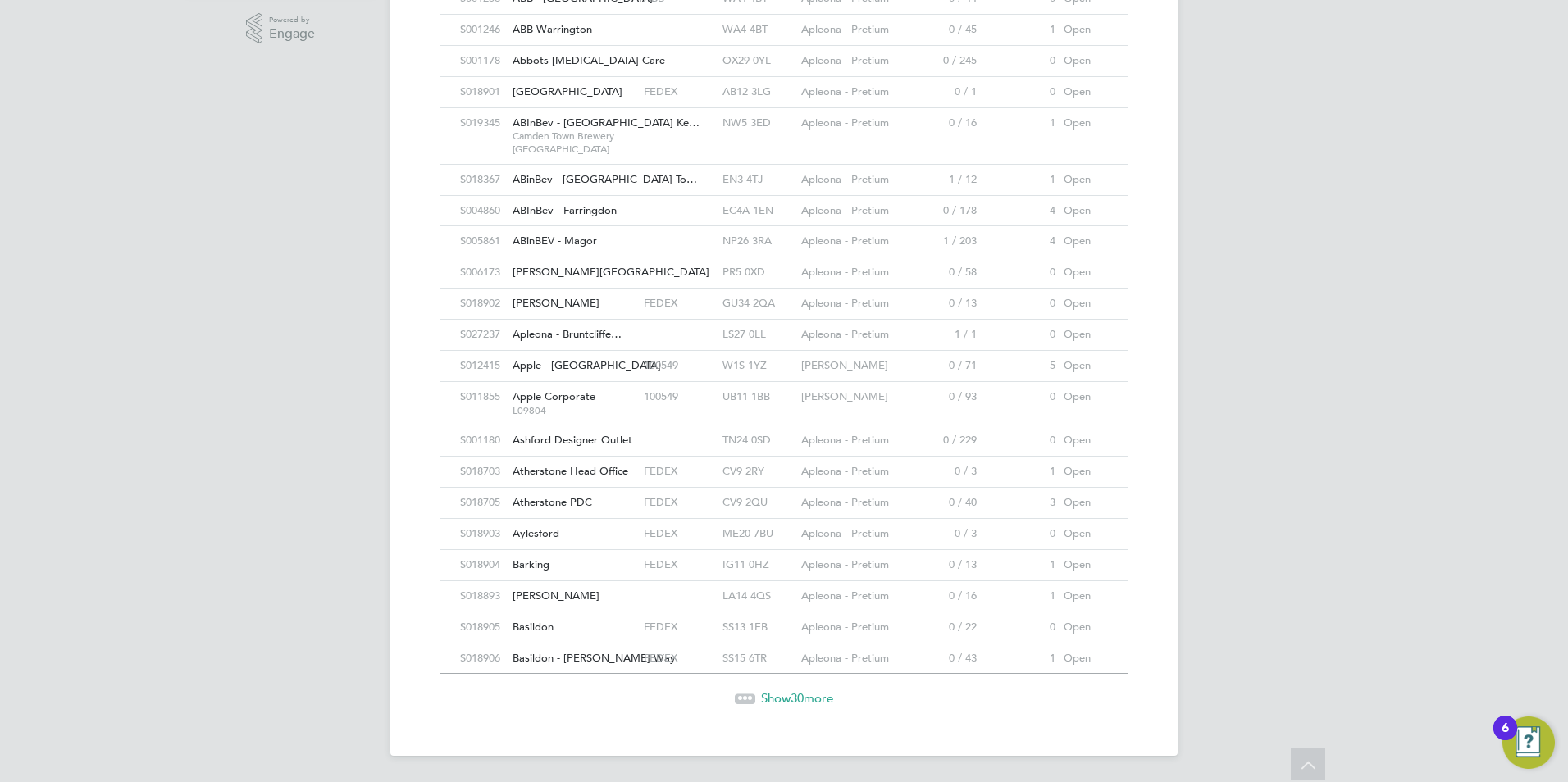
click at [778, 693] on span "Show 30 more" at bounding box center [796, 698] width 72 height 16
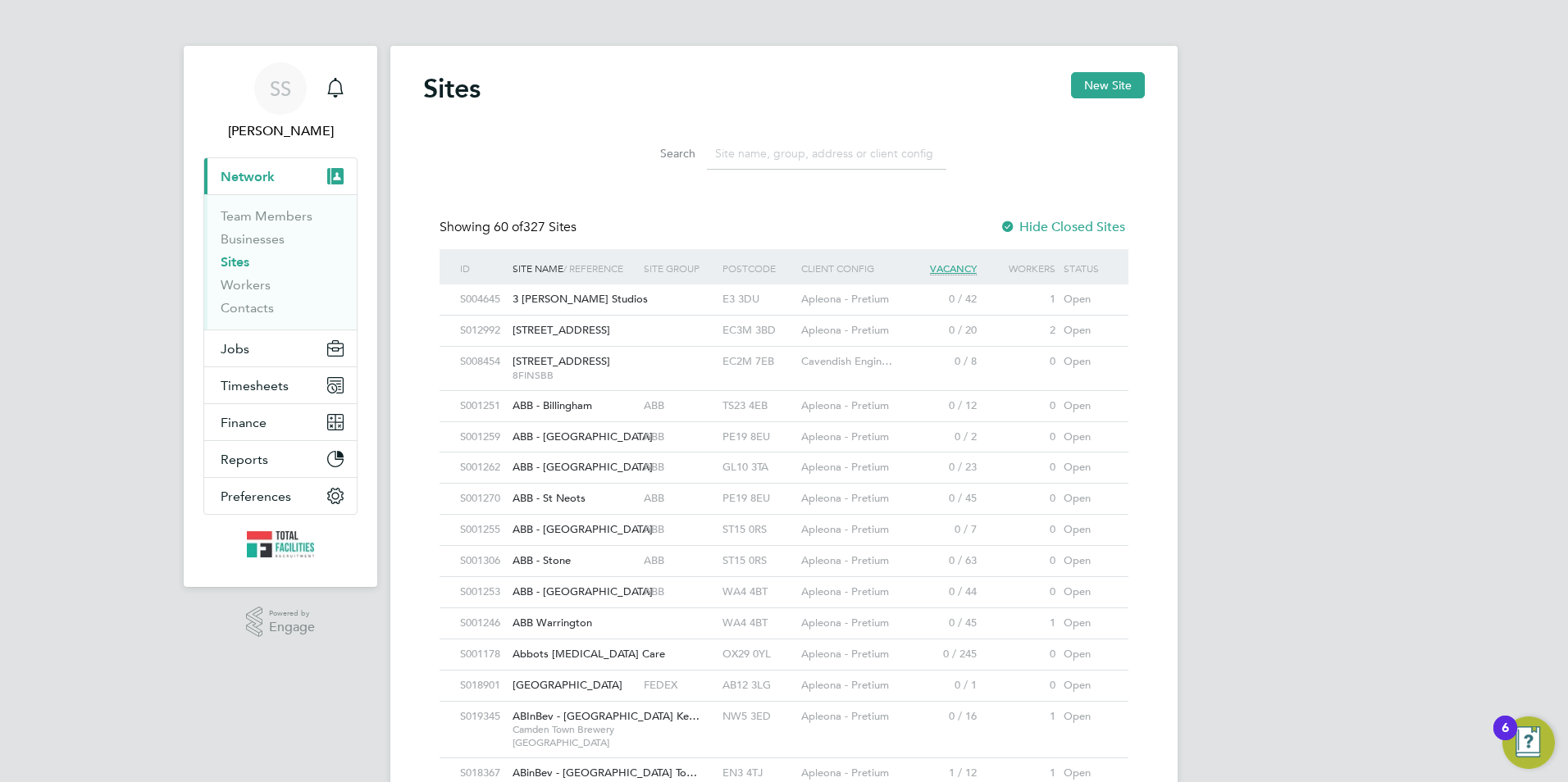
click at [799, 143] on li "Search" at bounding box center [783, 153] width 366 height 49
click at [796, 144] on input at bounding box center [827, 153] width 239 height 32
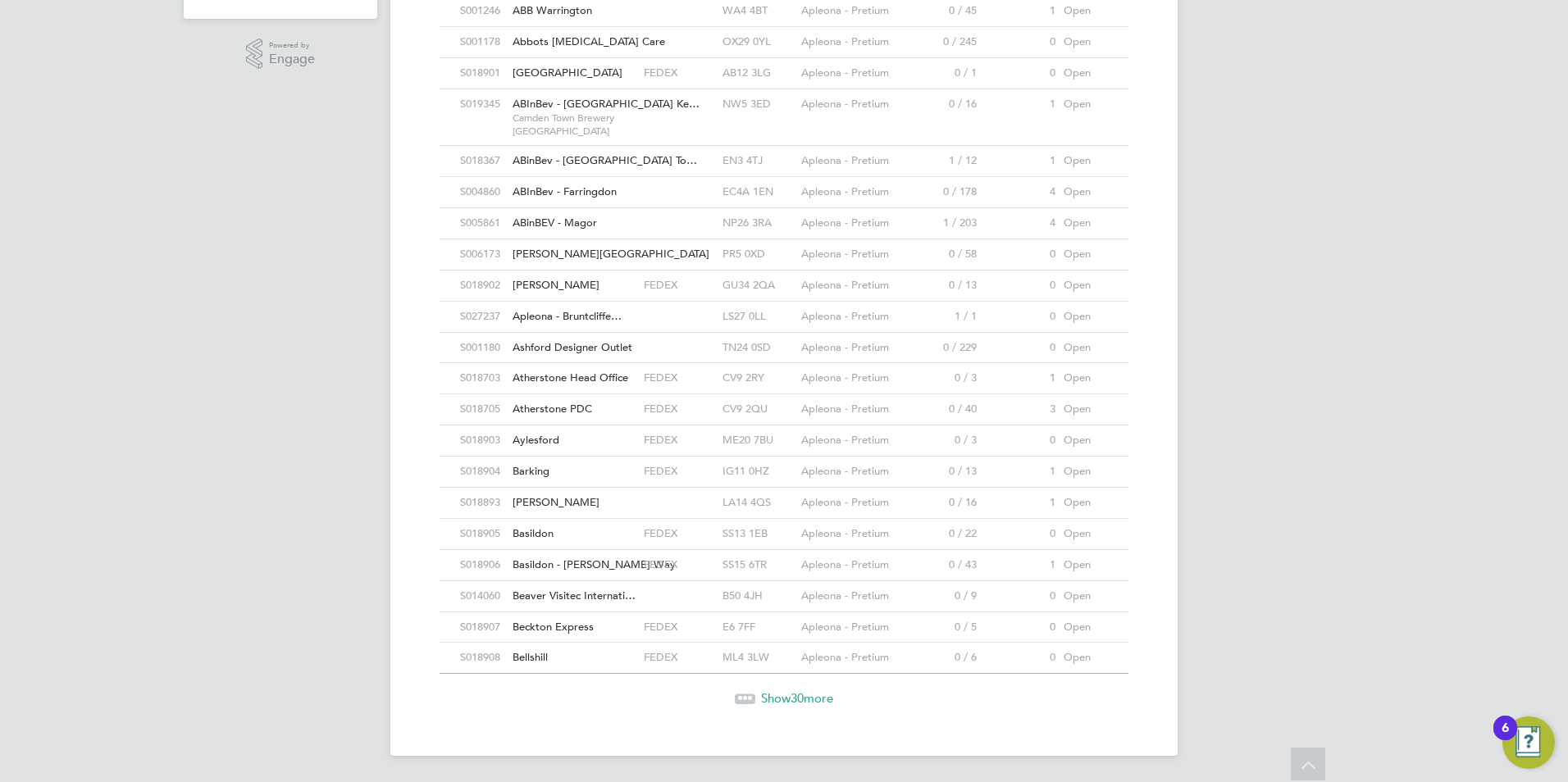
type input "apleona"
click at [787, 700] on span "Show 30 more" at bounding box center [796, 698] width 72 height 16
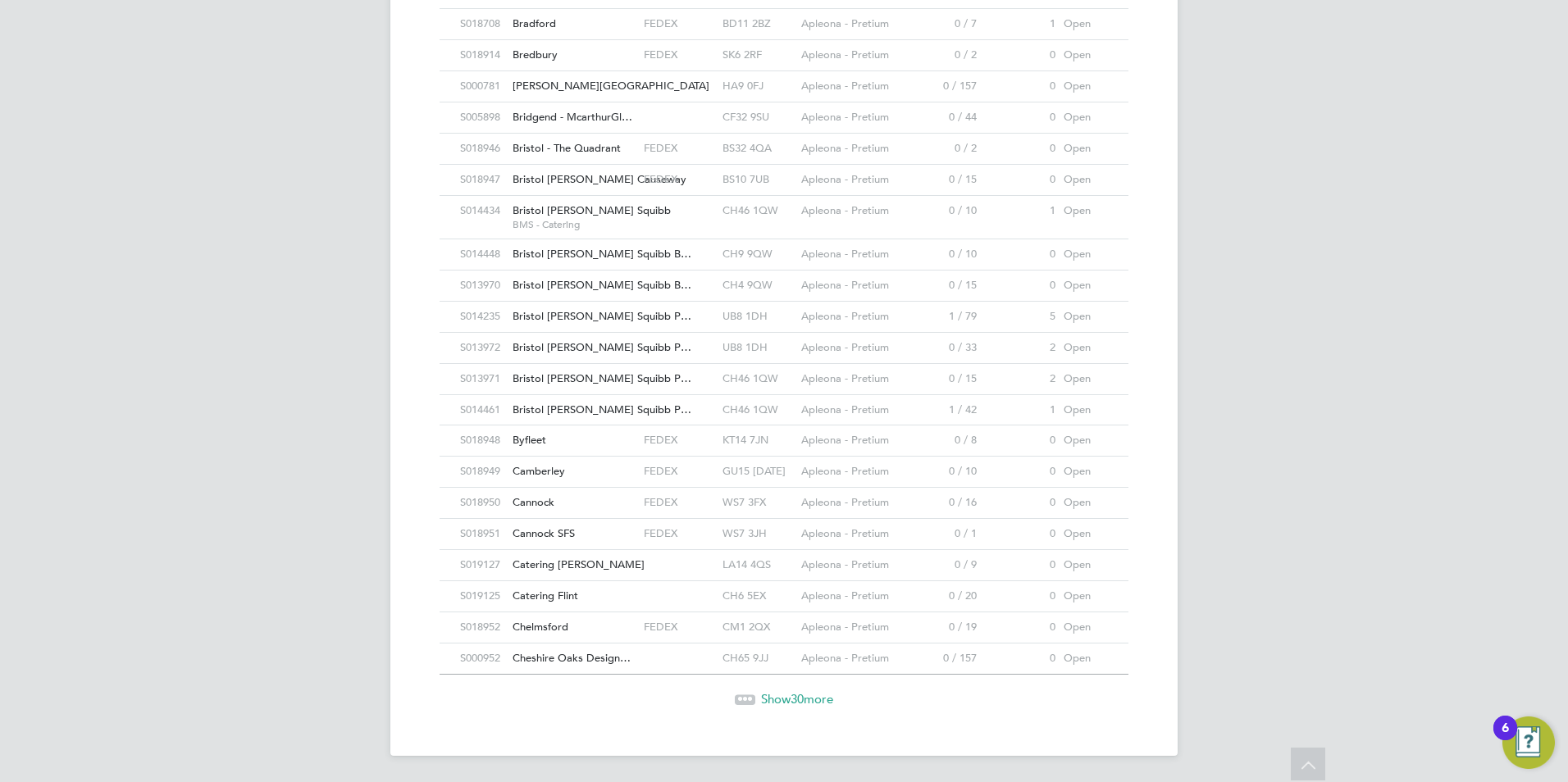
click at [801, 697] on span "30" at bounding box center [796, 699] width 13 height 16
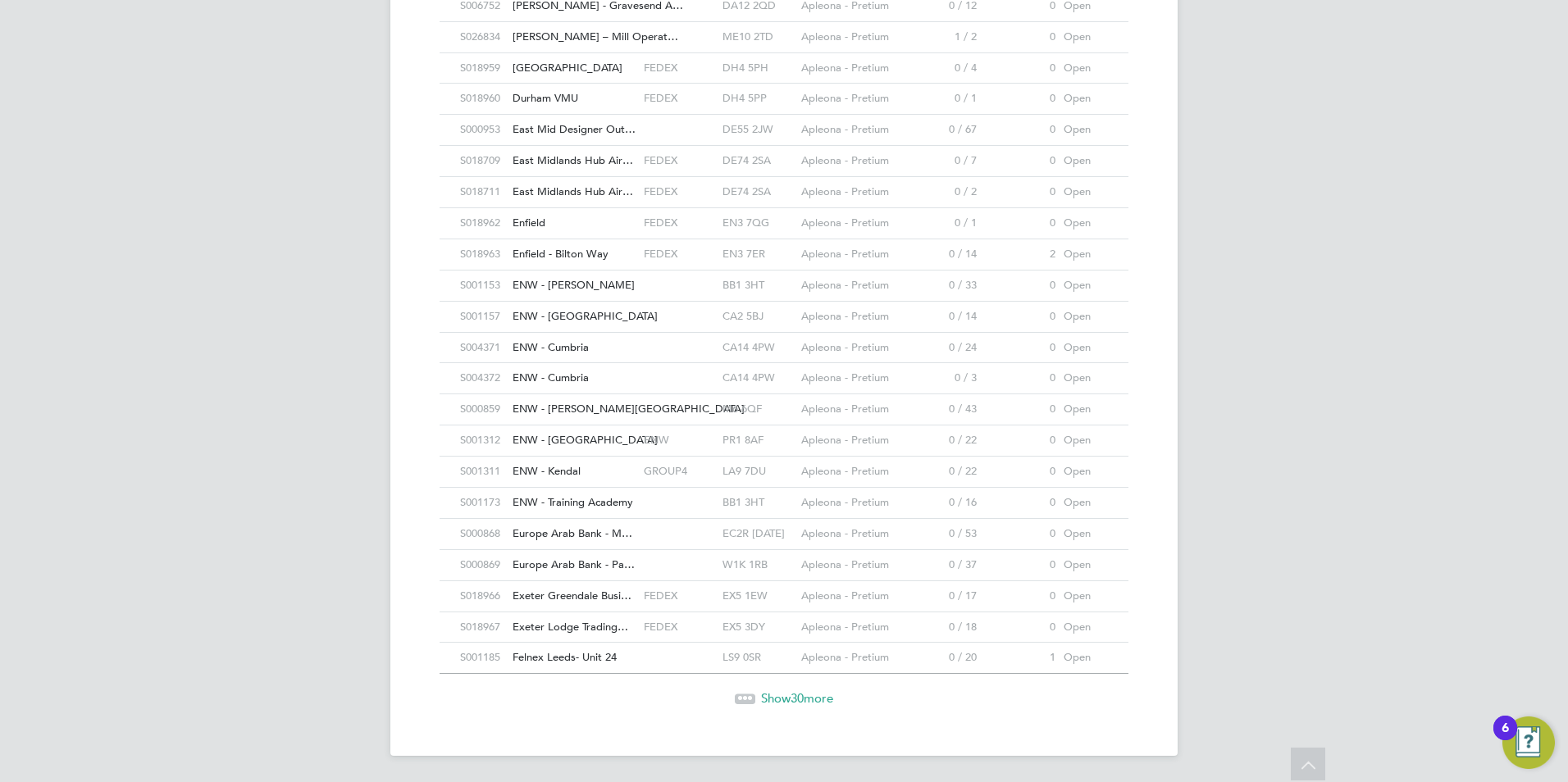
click at [780, 698] on span "Show 30 more" at bounding box center [796, 698] width 72 height 16
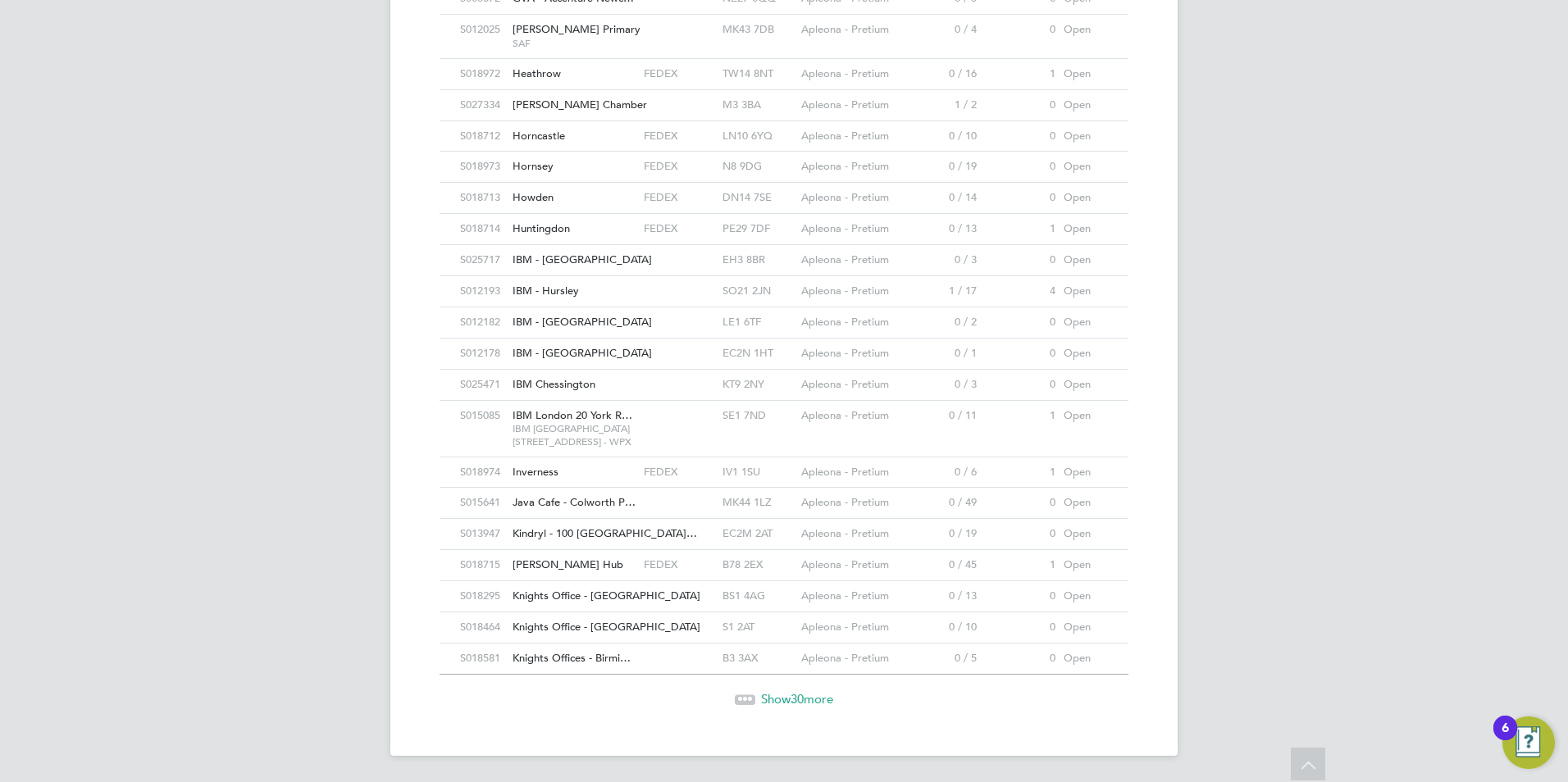
click at [788, 704] on span "Show 30 more" at bounding box center [796, 699] width 72 height 16
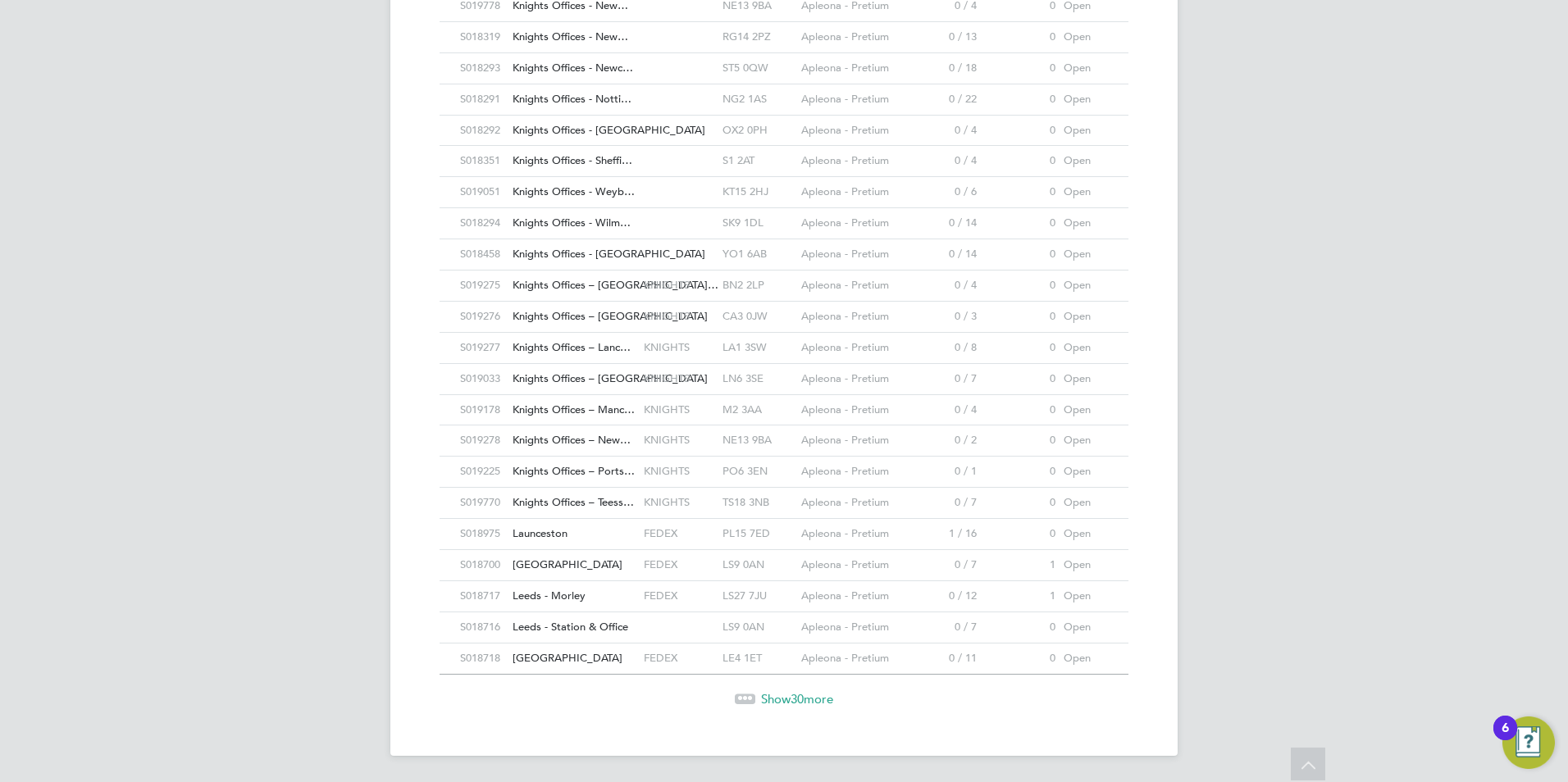
click at [807, 700] on span "Show 30 more" at bounding box center [796, 699] width 72 height 16
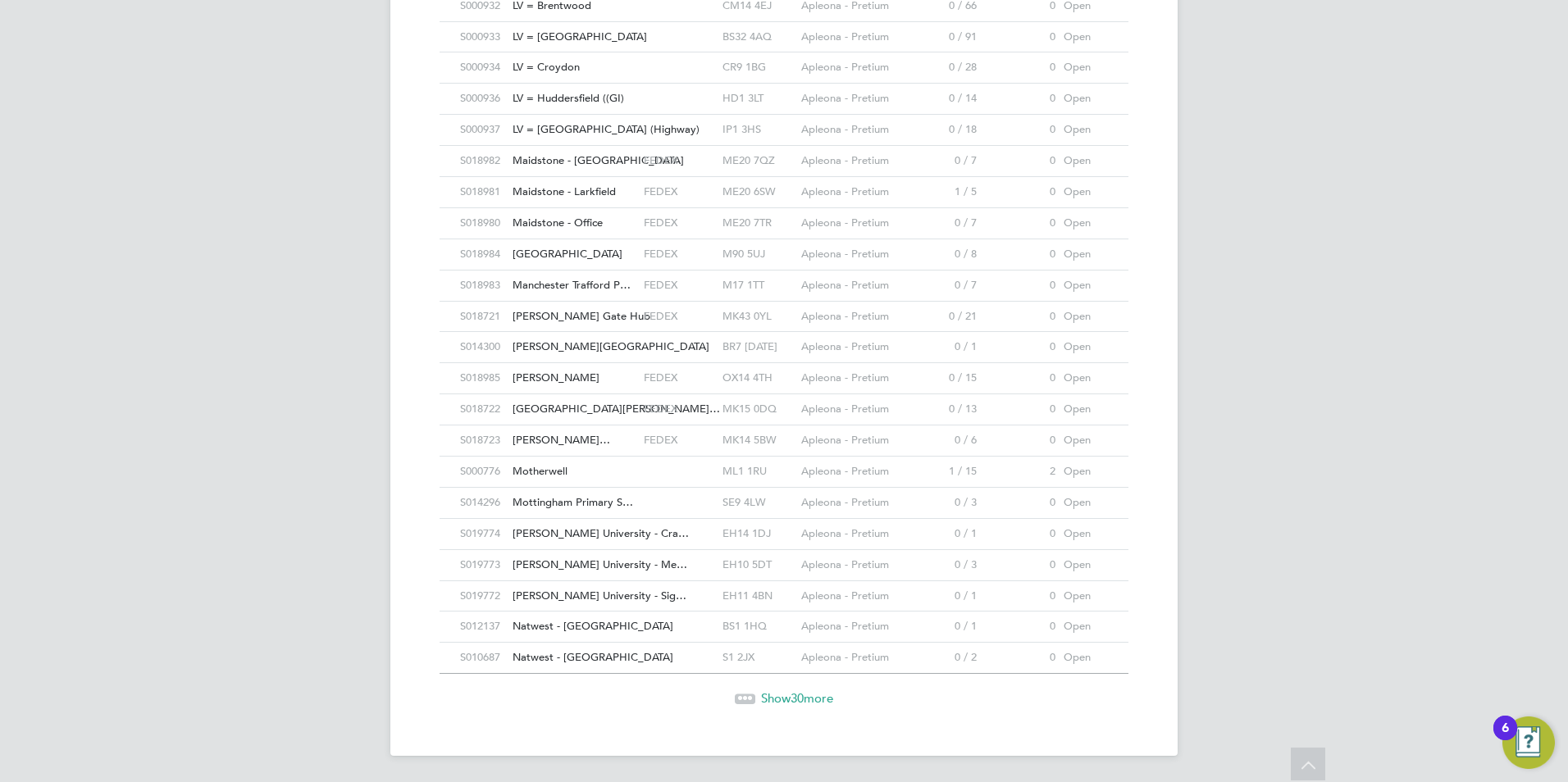
click at [772, 692] on span "Show 30 more" at bounding box center [796, 698] width 72 height 16
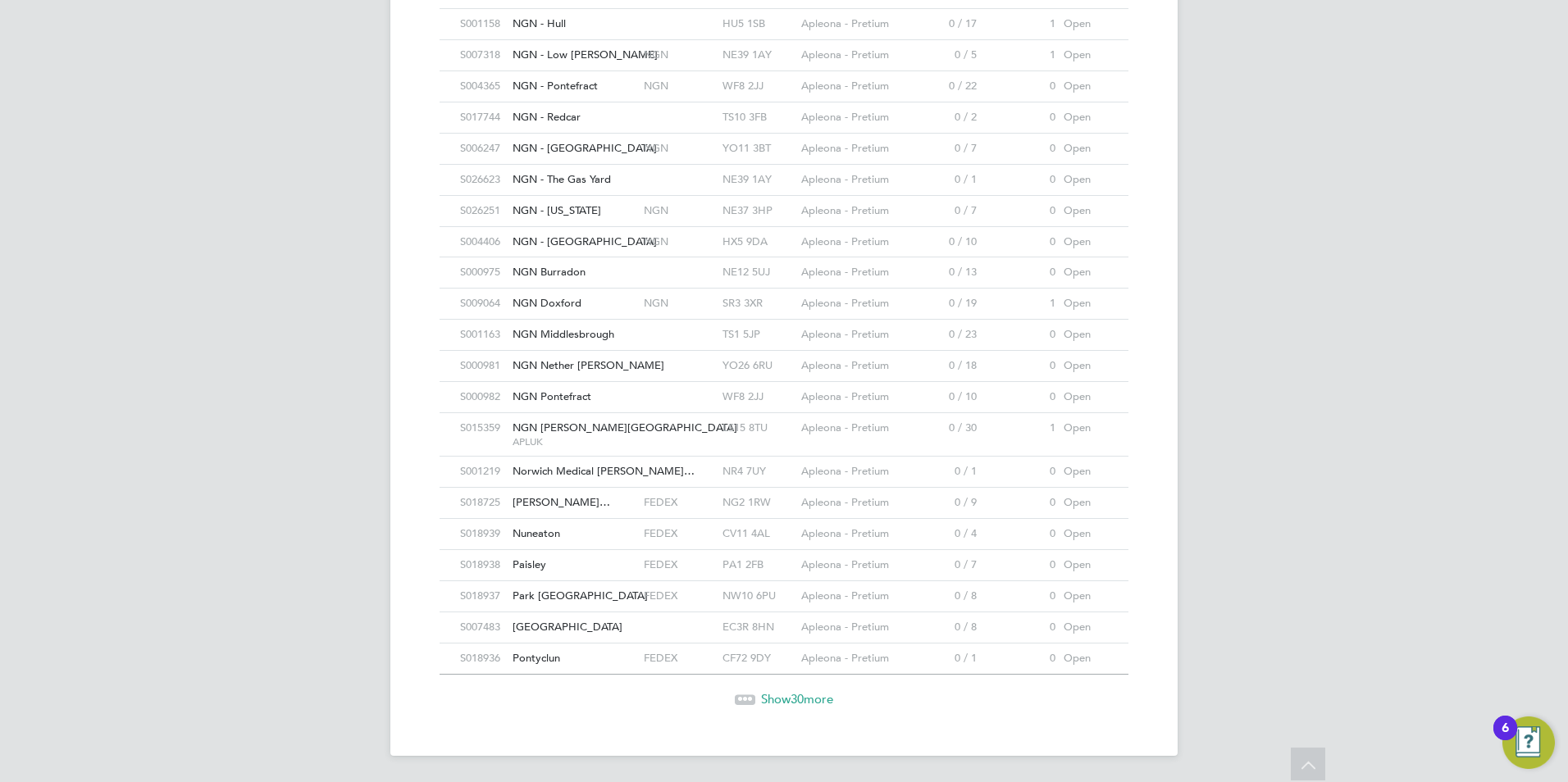
click at [803, 696] on span "30" at bounding box center [796, 699] width 13 height 16
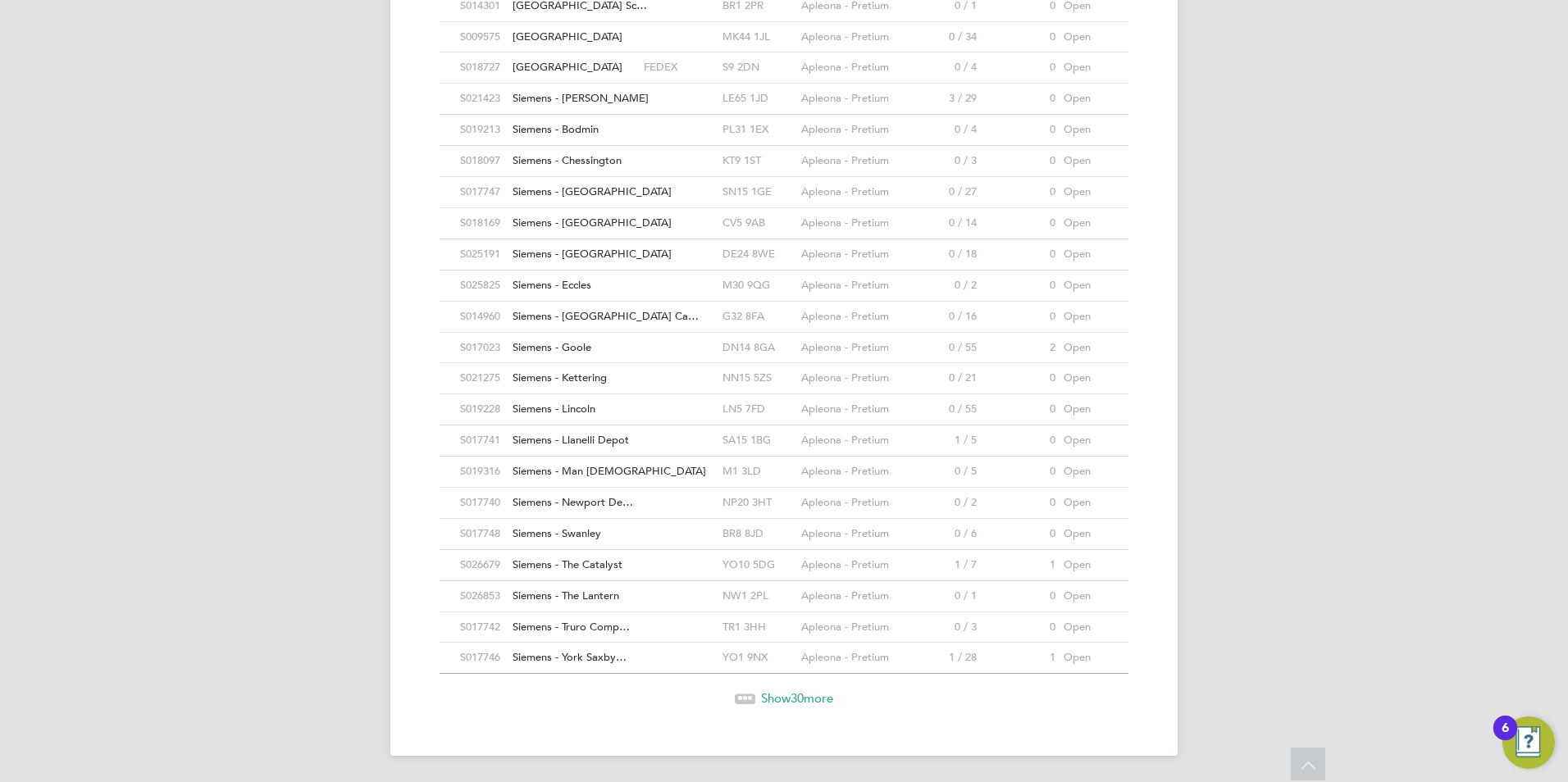
click at [792, 693] on span "30" at bounding box center [796, 698] width 13 height 16
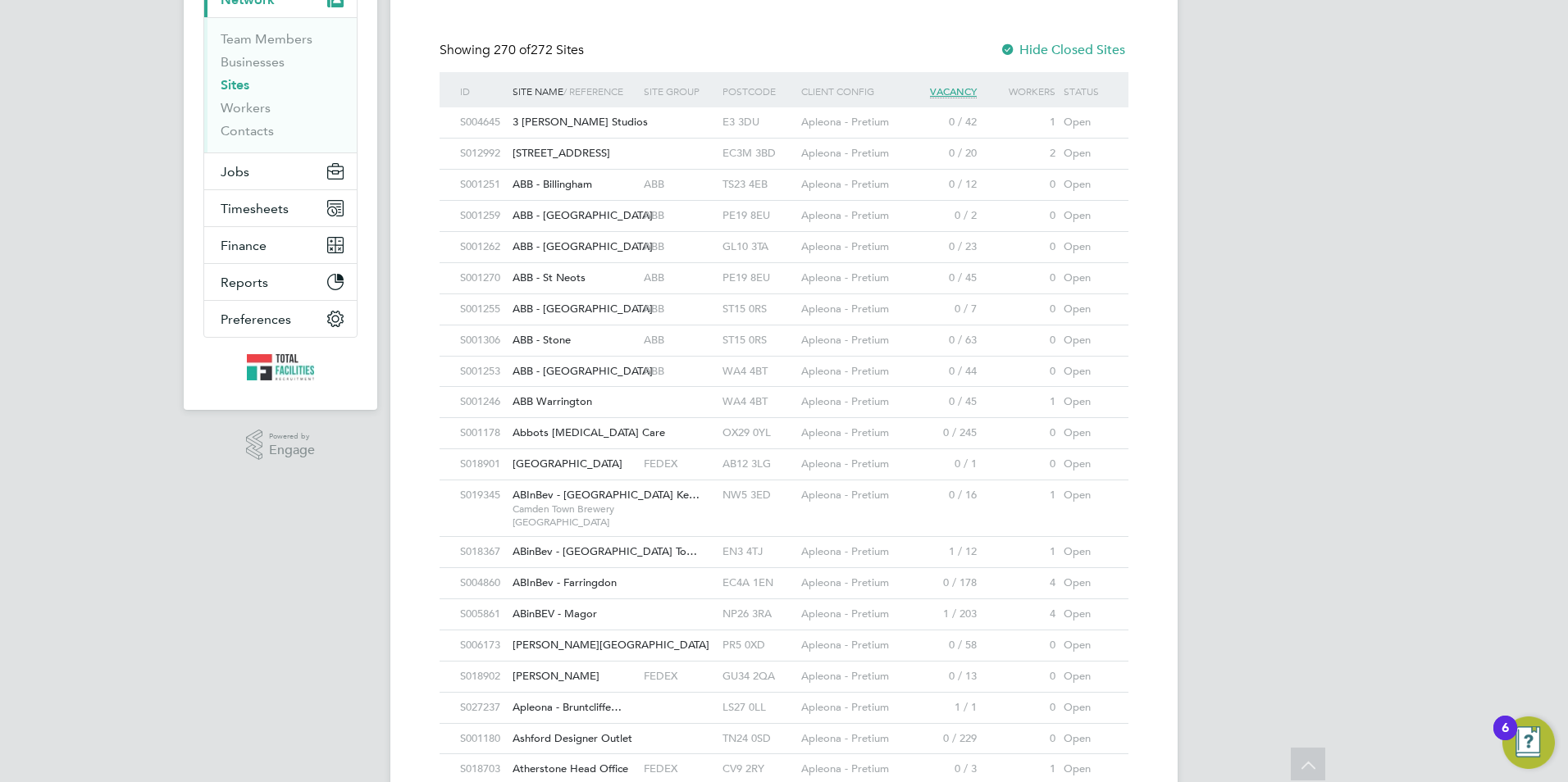
scroll to position [82, 0]
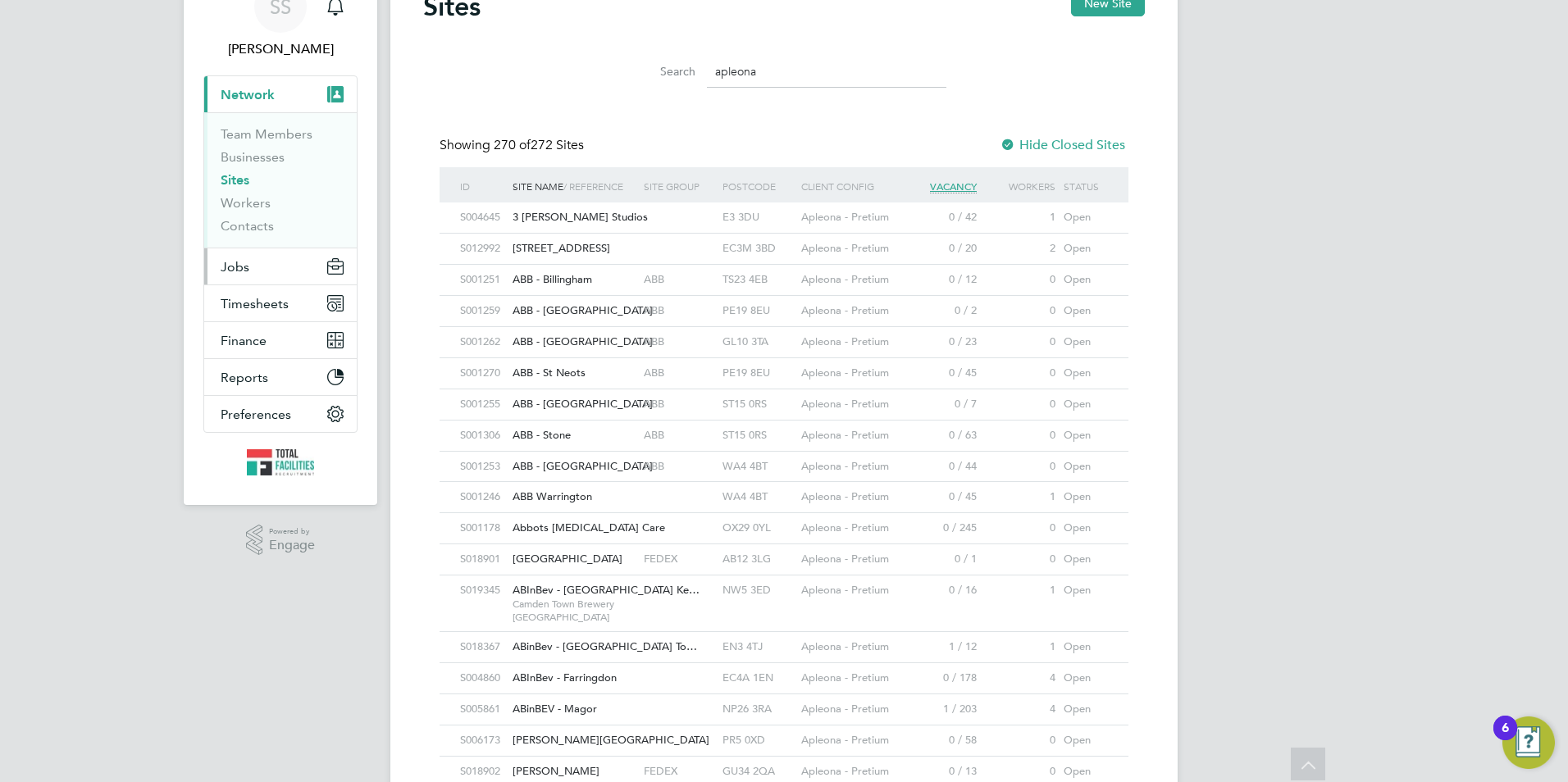
click at [255, 269] on button "Jobs" at bounding box center [280, 266] width 152 height 36
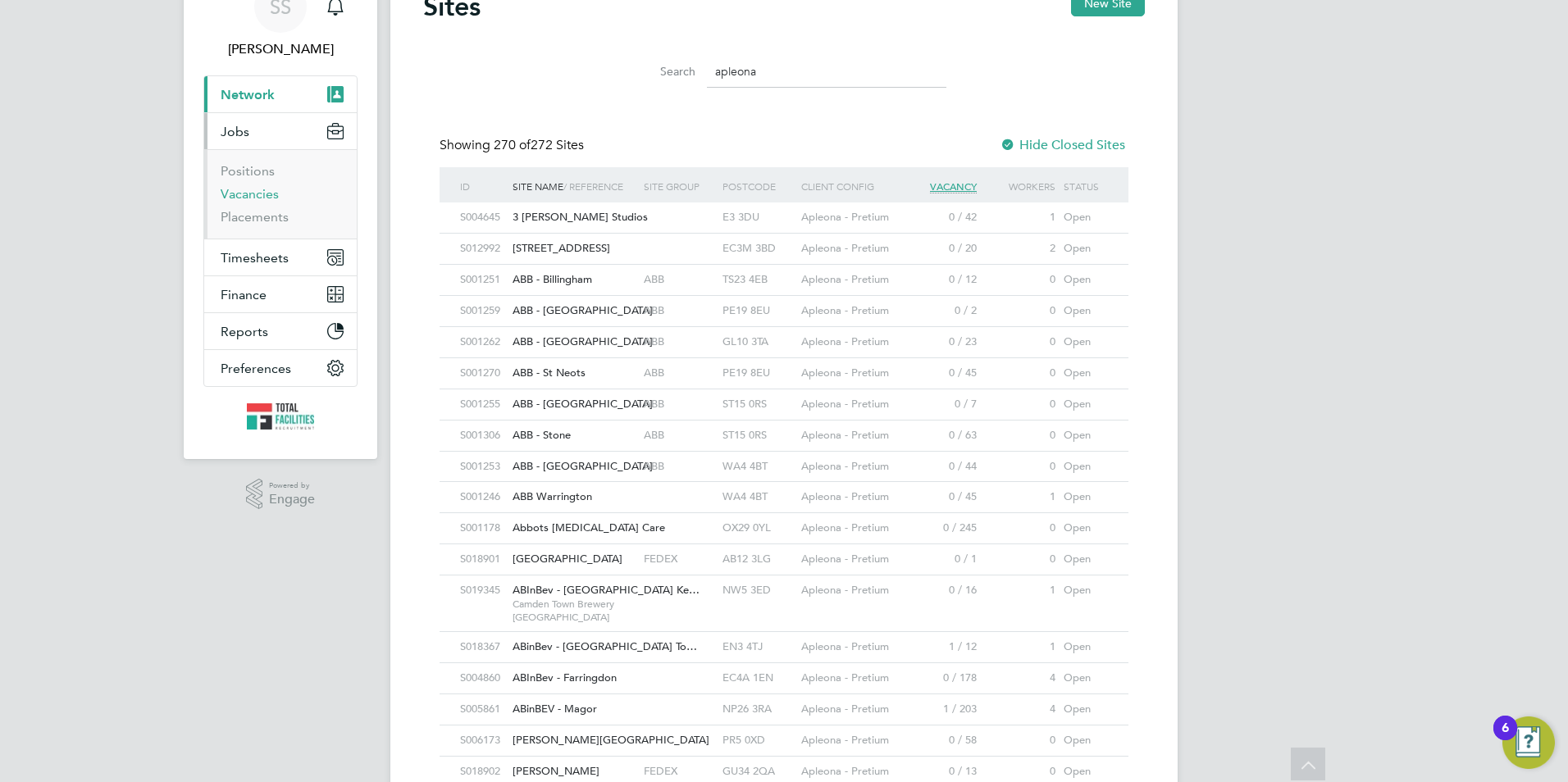
click at [273, 200] on link "Vacancies" at bounding box center [250, 194] width 58 height 16
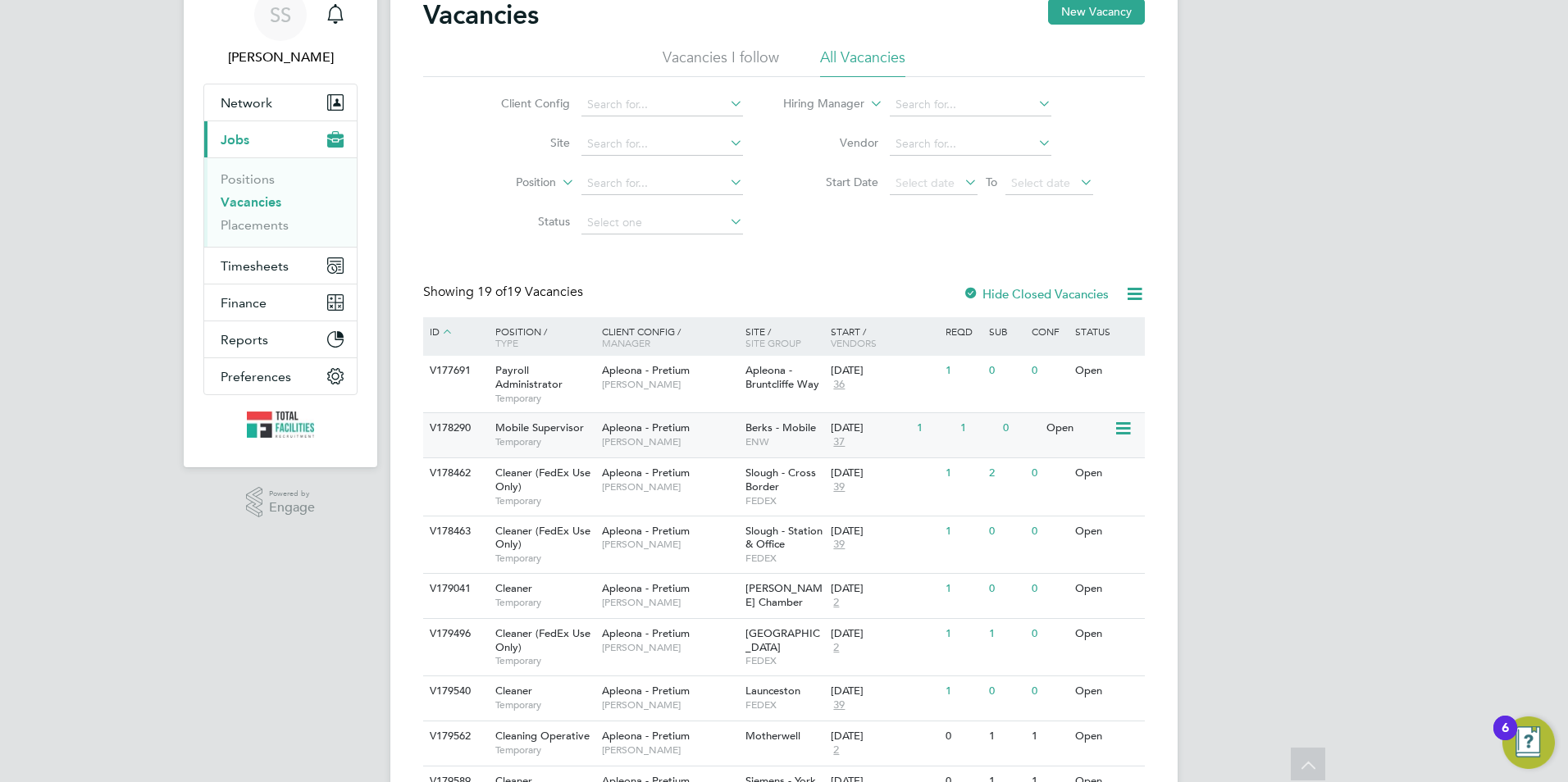
scroll to position [62, 0]
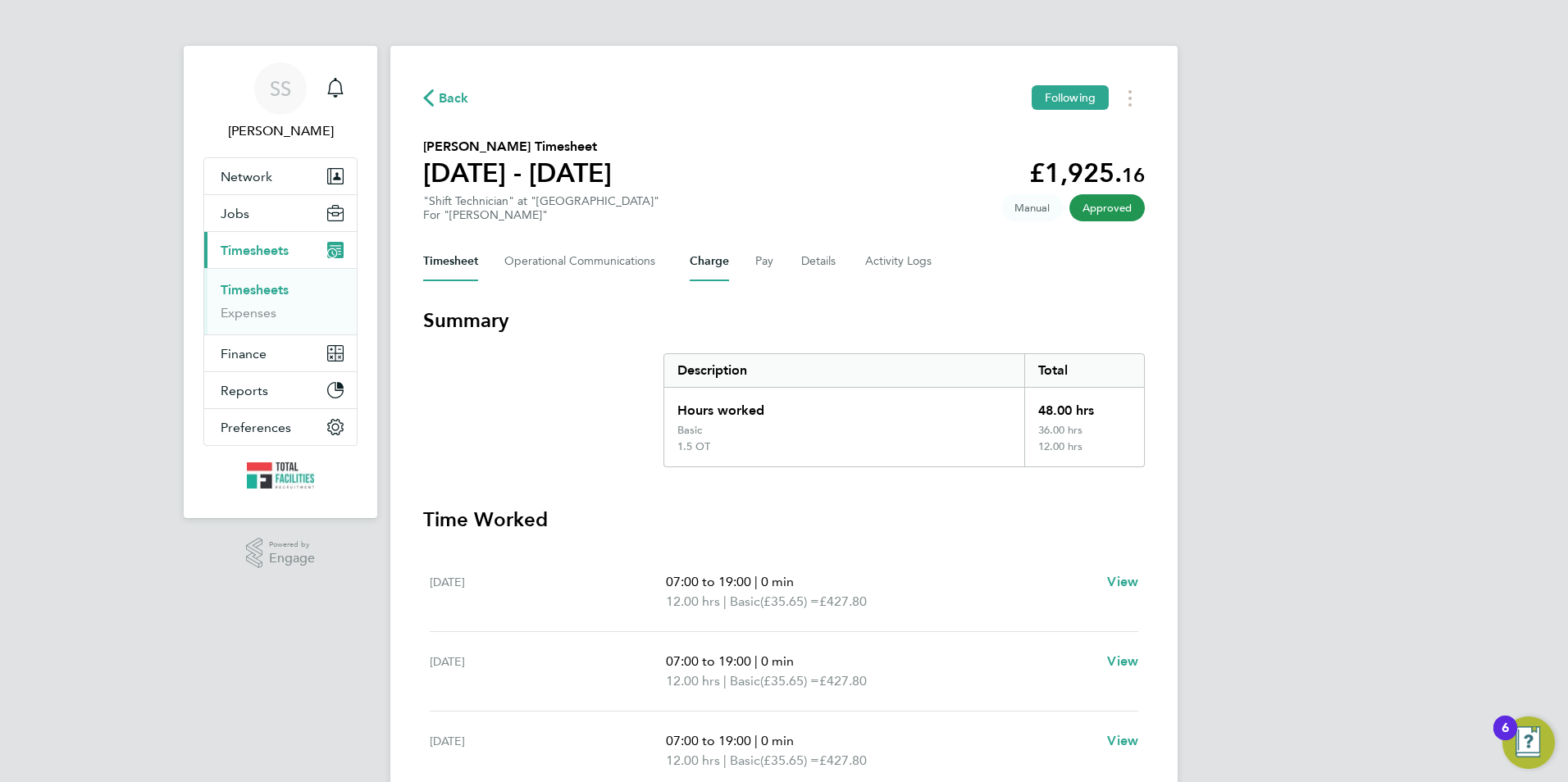
click at [712, 281] on button "Charge" at bounding box center [709, 261] width 39 height 39
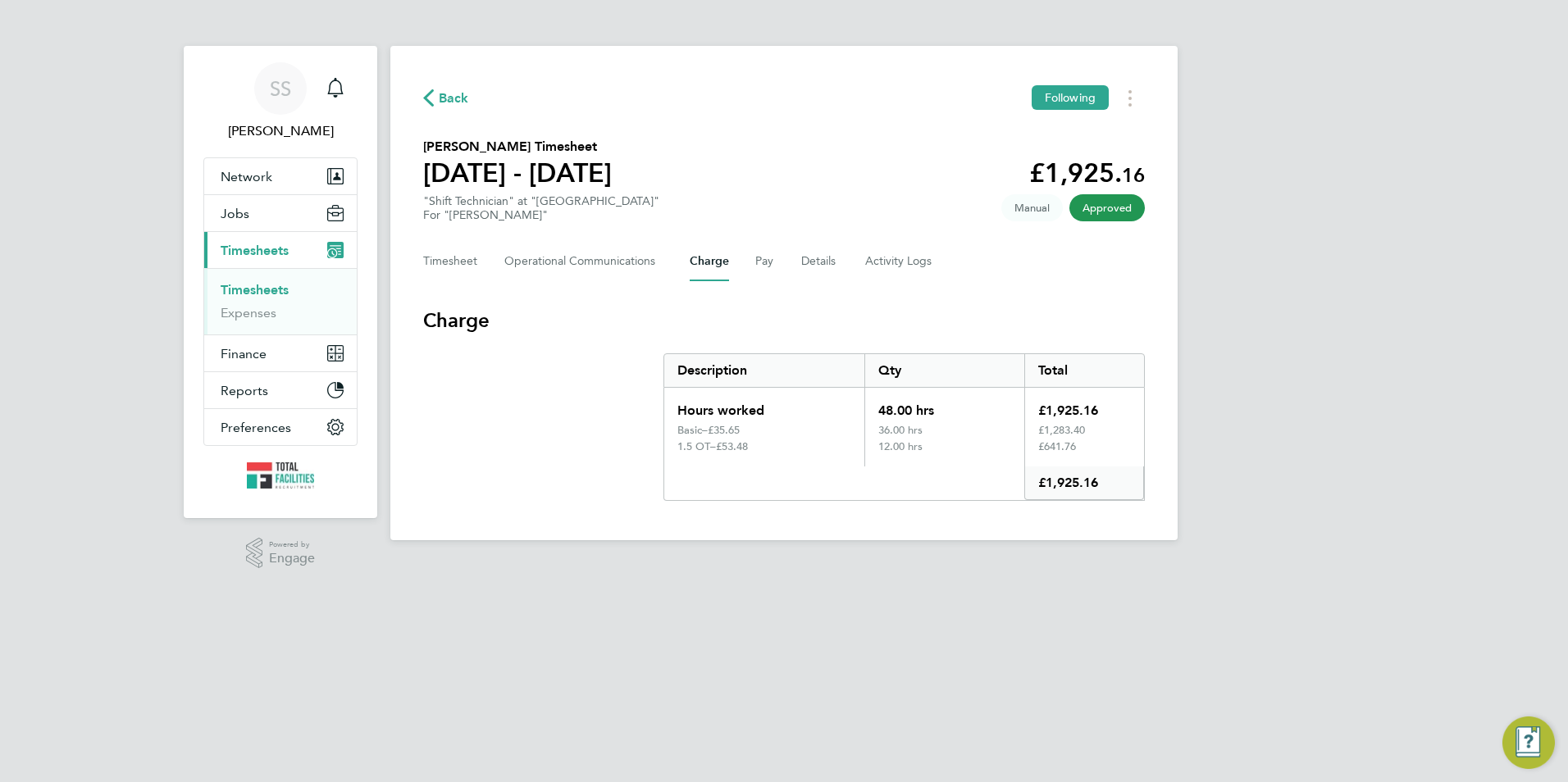
click at [698, 246] on button "Charge" at bounding box center [709, 261] width 39 height 39
click at [804, 254] on button "Details" at bounding box center [819, 261] width 38 height 39
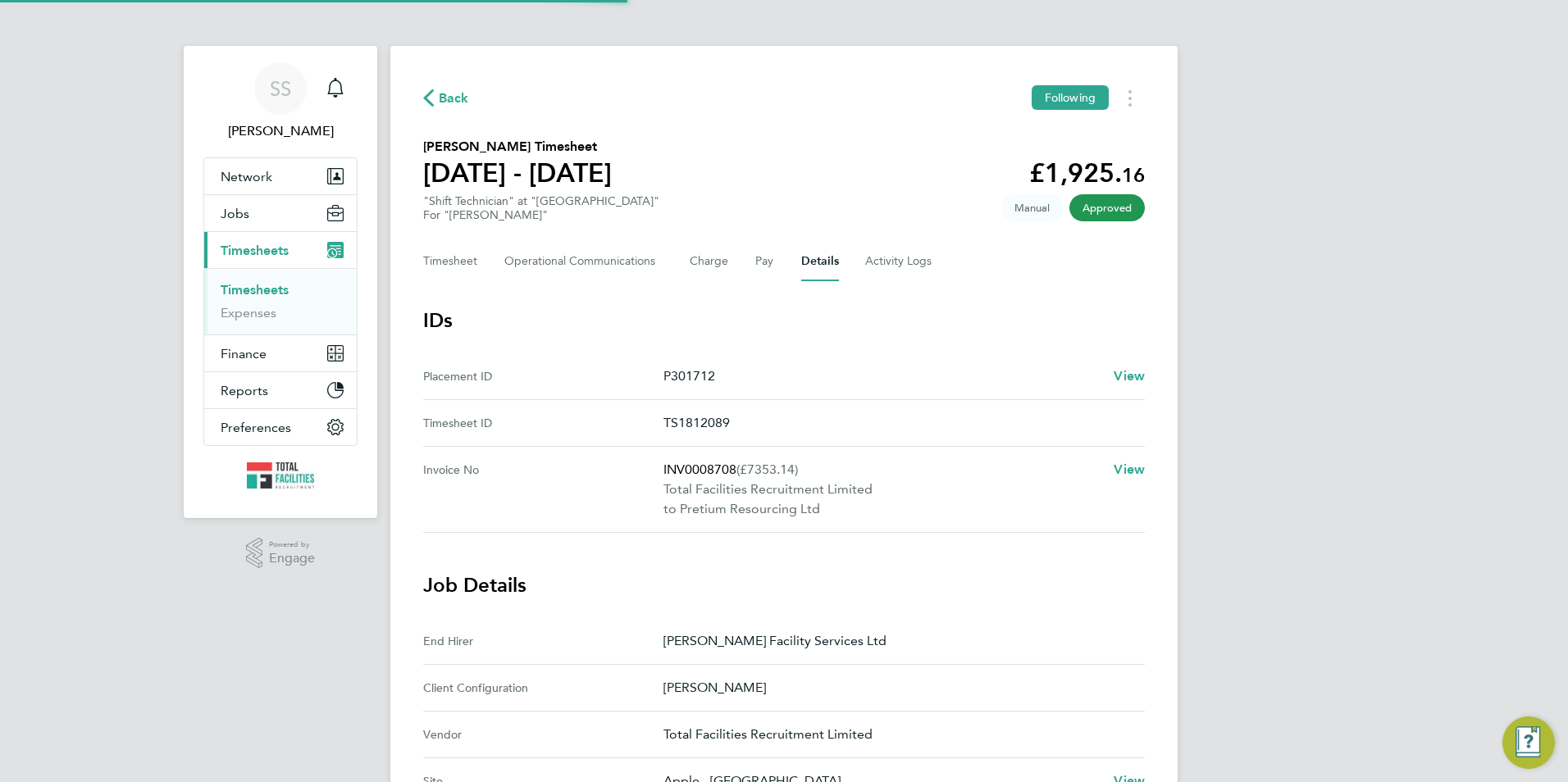
click at [779, 258] on div "Timesheet Operational Communications Charge Pay Details Activity Logs" at bounding box center [784, 261] width 722 height 39
click at [738, 265] on div "Timesheet Operational Communications Charge Pay Details Activity Logs" at bounding box center [784, 261] width 722 height 39
click at [747, 265] on div "Timesheet Operational Communications Charge Pay Details Activity Logs" at bounding box center [784, 261] width 722 height 39
click at [776, 257] on div "Timesheet Operational Communications Charge Pay Details Activity Logs" at bounding box center [784, 261] width 722 height 39
click at [767, 259] on button "Pay" at bounding box center [765, 261] width 19 height 39
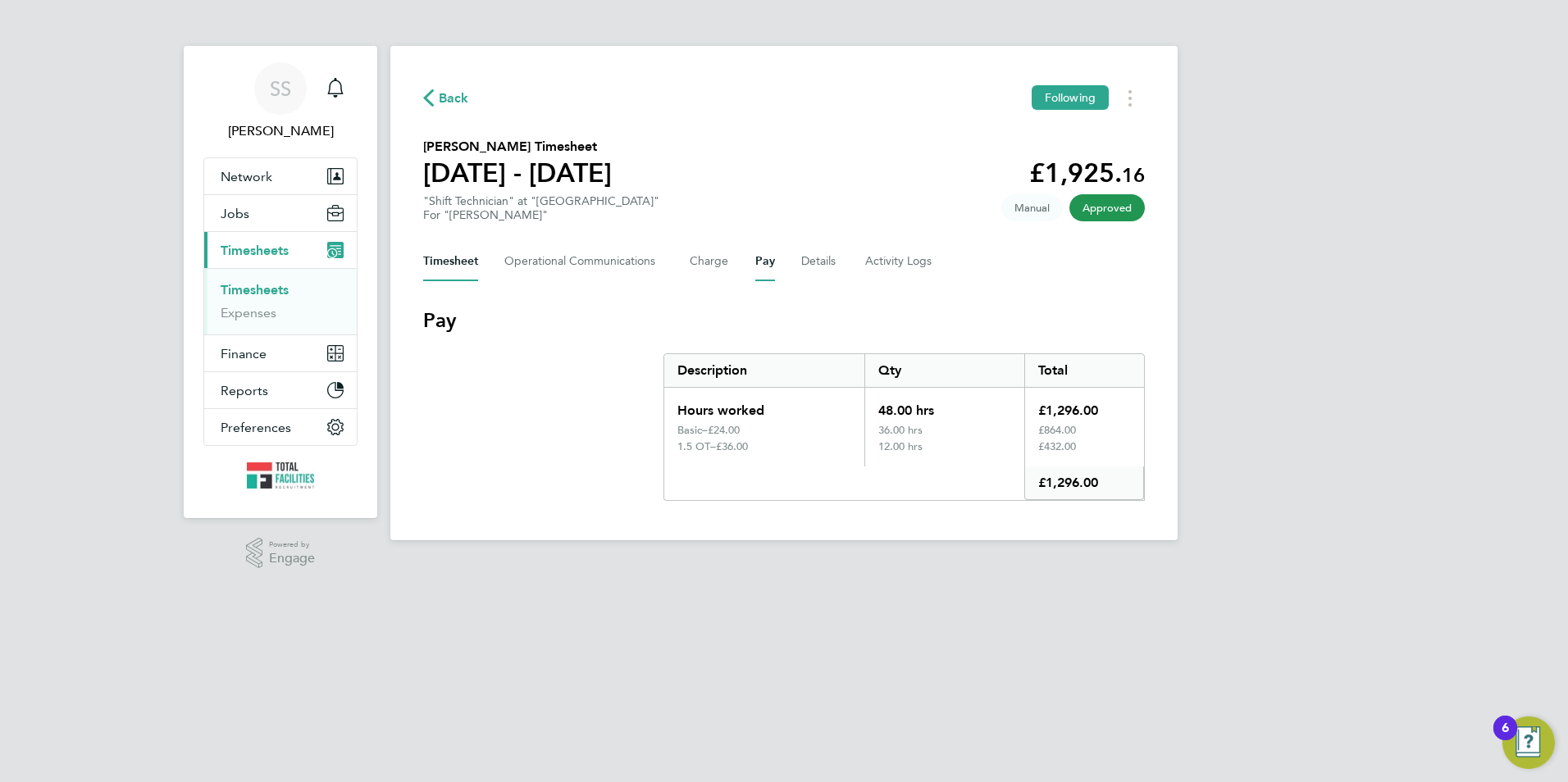
click at [449, 258] on button "Timesheet" at bounding box center [451, 261] width 55 height 39
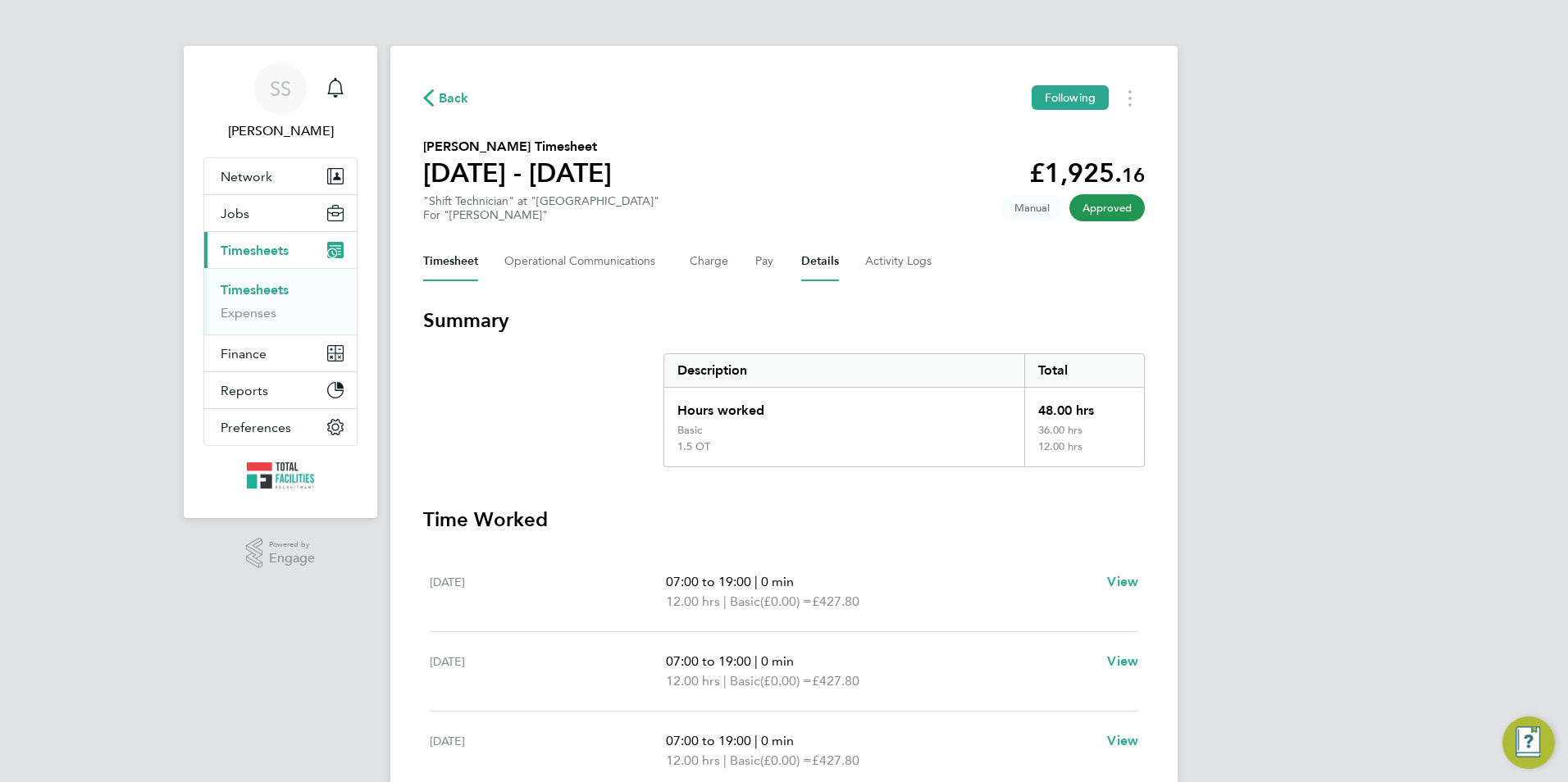
click at [830, 259] on button "Details" at bounding box center [819, 261] width 38 height 39
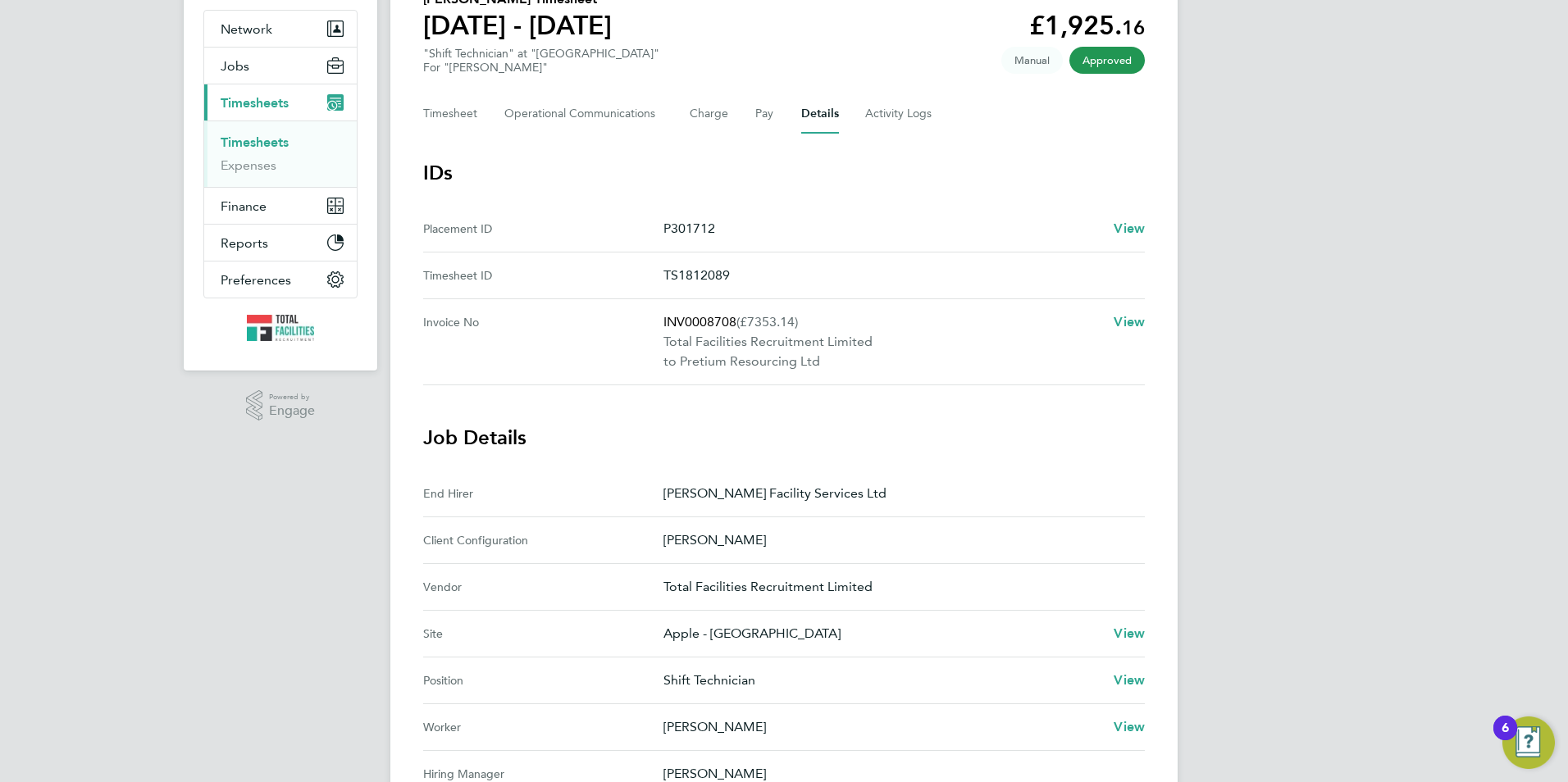
scroll to position [164, 0]
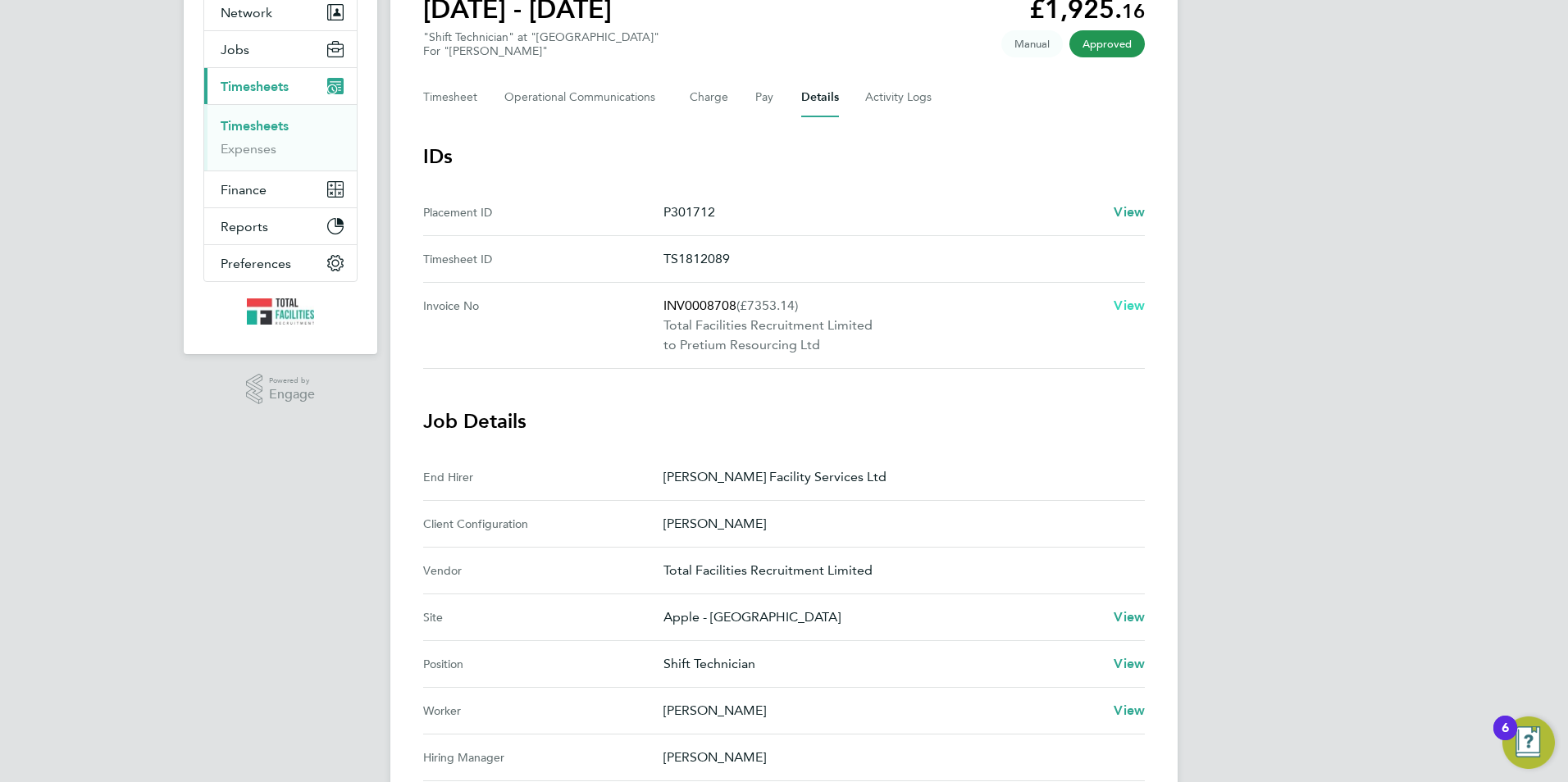
click at [1122, 305] on span "View" at bounding box center [1129, 306] width 31 height 16
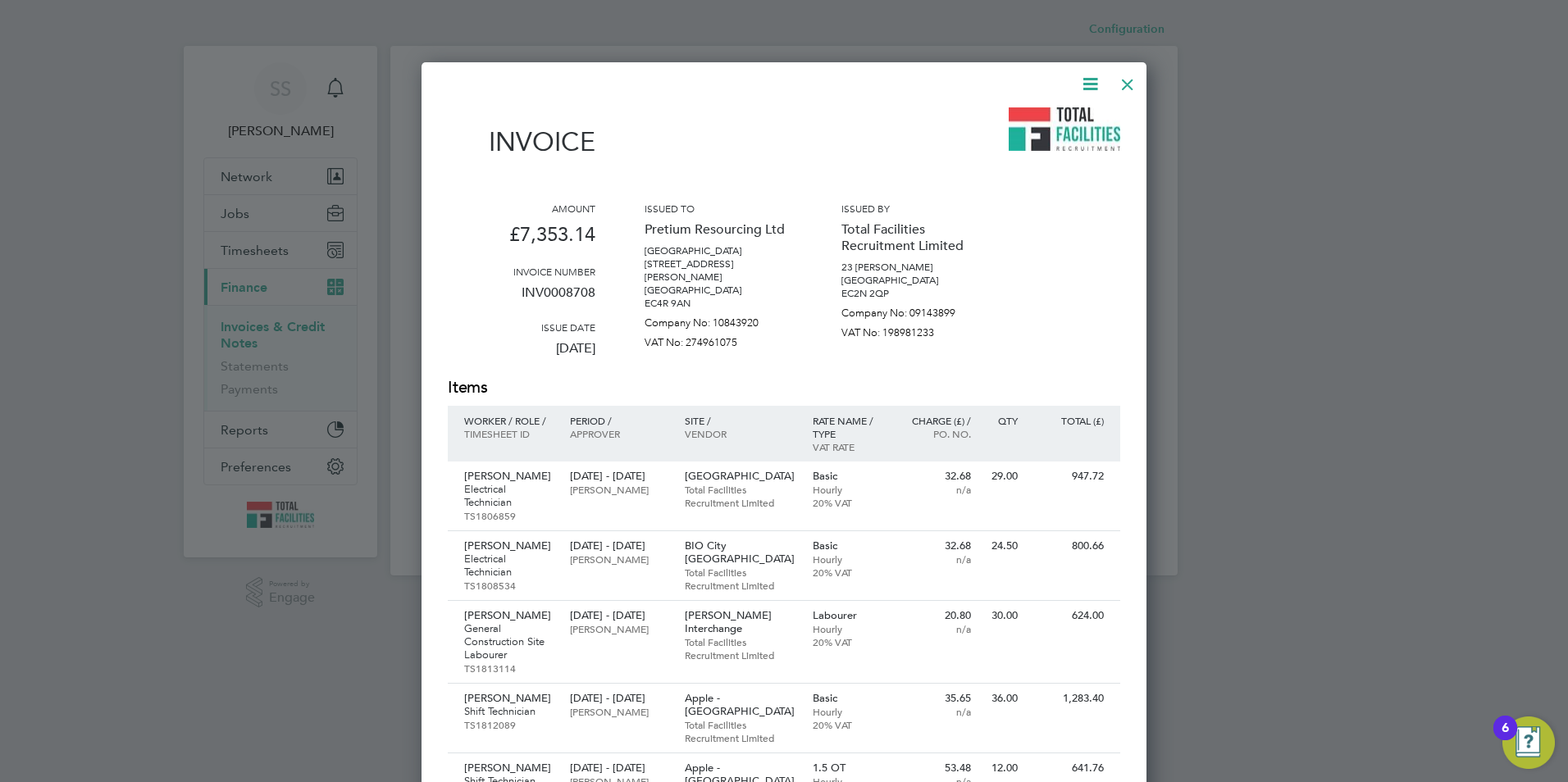
click at [1127, 82] on div at bounding box center [1127, 80] width 29 height 29
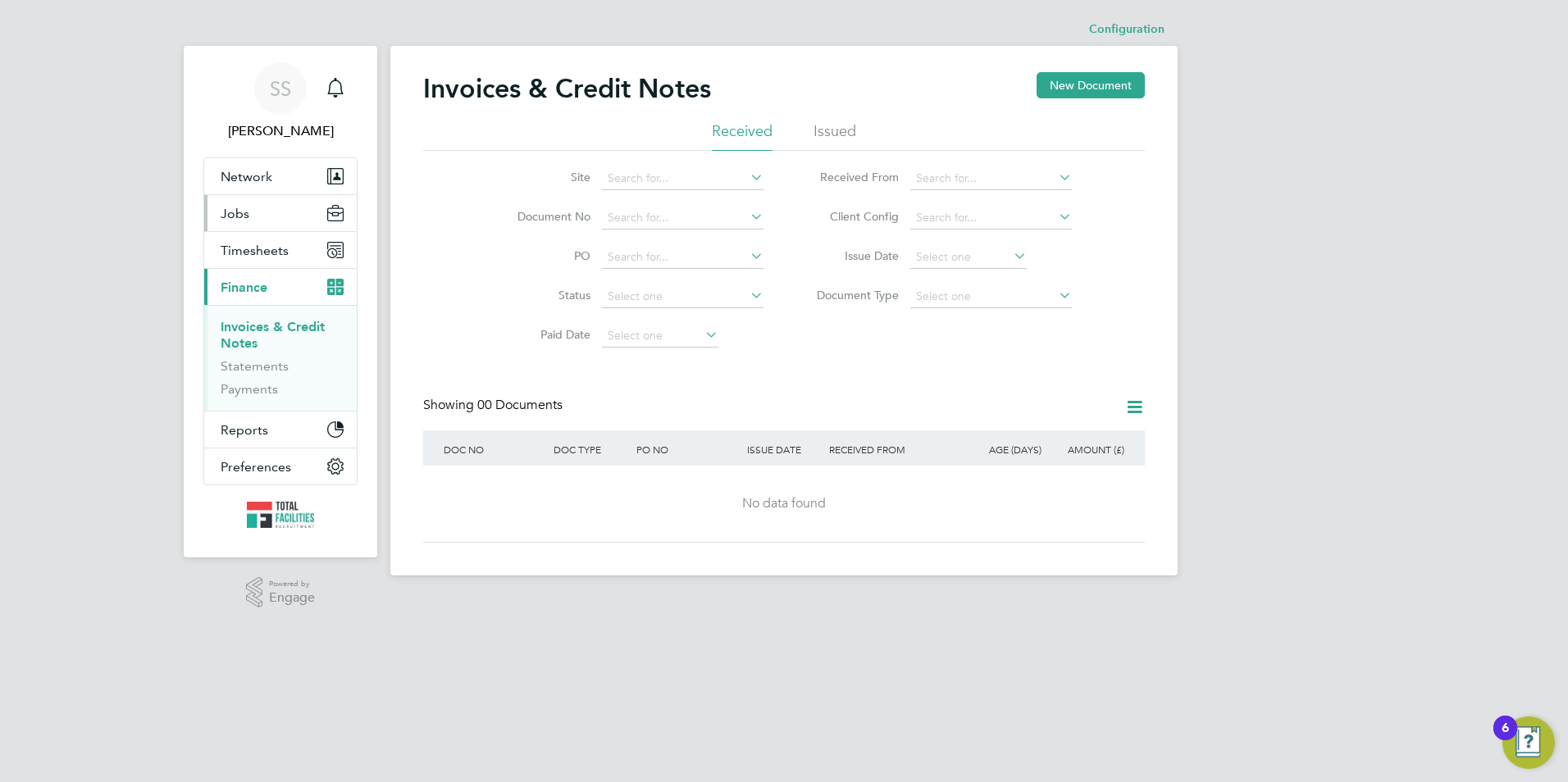
click at [257, 217] on button "Jobs" at bounding box center [280, 213] width 152 height 36
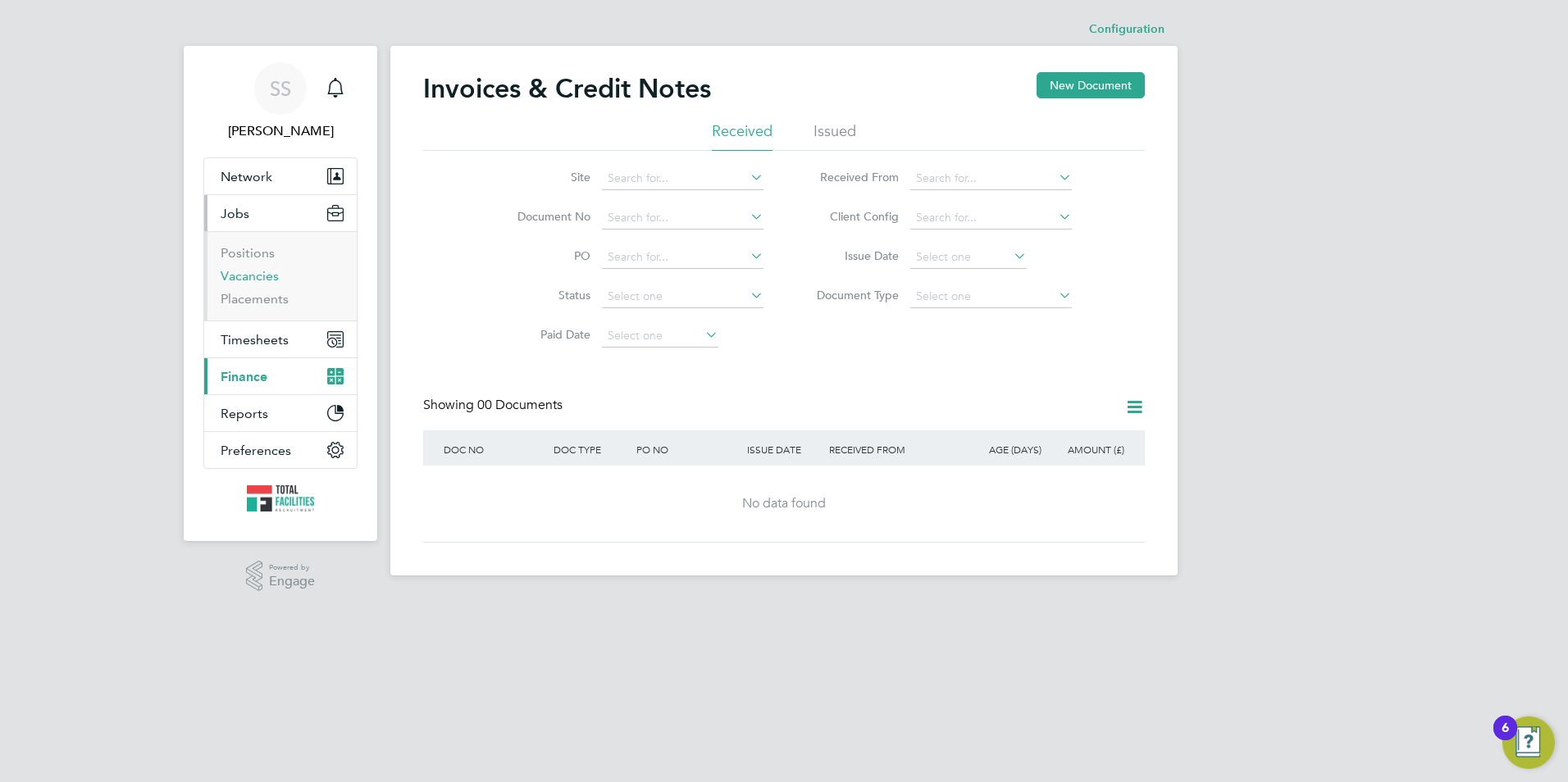
click at [245, 279] on link "Vacancies" at bounding box center [250, 276] width 58 height 16
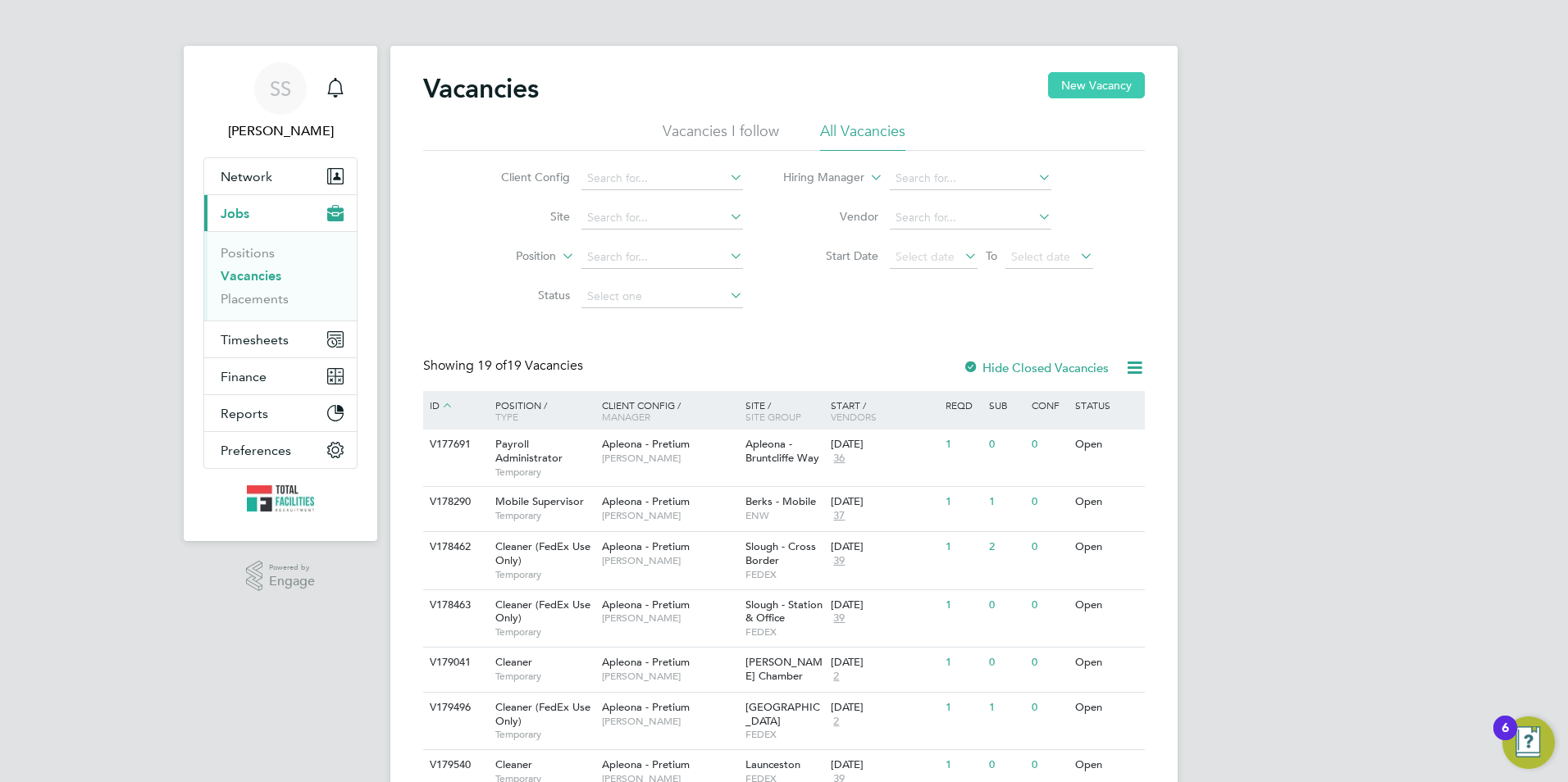
click at [1075, 81] on button "New Vacancy" at bounding box center [1096, 85] width 97 height 27
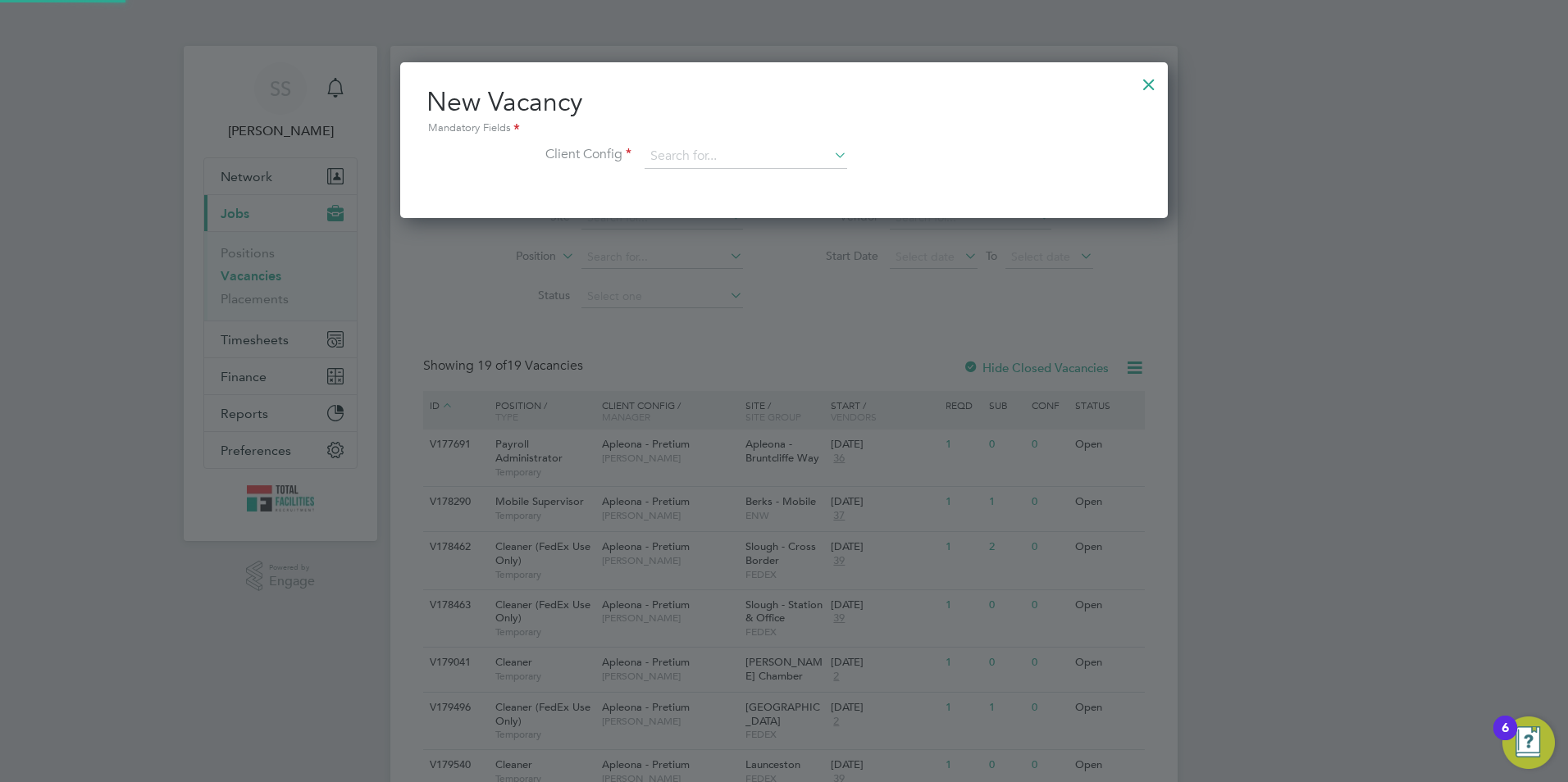
scroll to position [156, 768]
click at [691, 159] on input at bounding box center [746, 157] width 203 height 25
click at [722, 146] on input "apleona" at bounding box center [746, 157] width 203 height 25
drag, startPoint x: 710, startPoint y: 163, endPoint x: 666, endPoint y: 145, distance: 47.5
click at [666, 145] on input "apleona" at bounding box center [746, 157] width 203 height 25
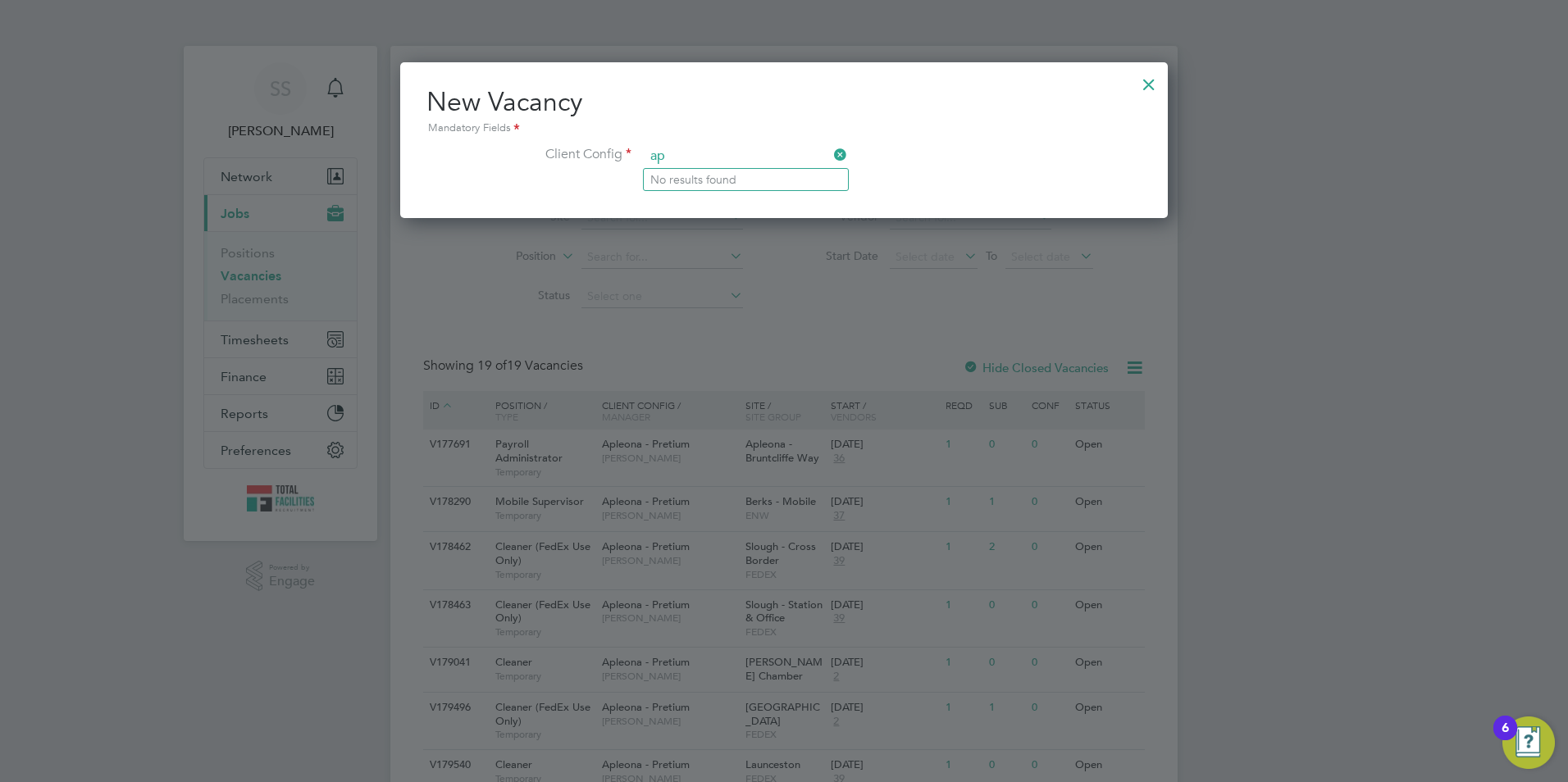
type input "a"
type input "A"
click at [1149, 83] on div at bounding box center [1148, 80] width 29 height 29
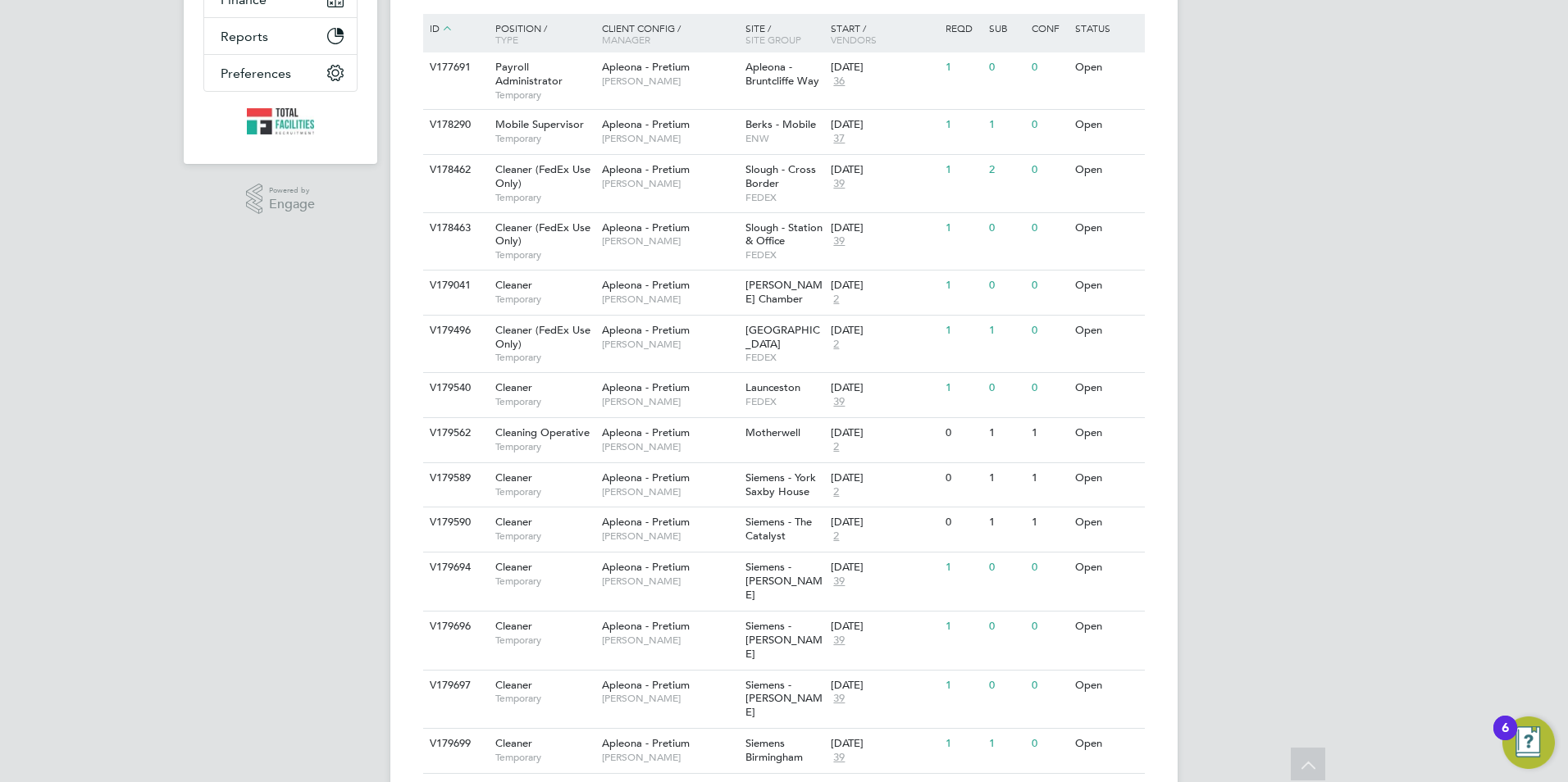
scroll to position [0, 0]
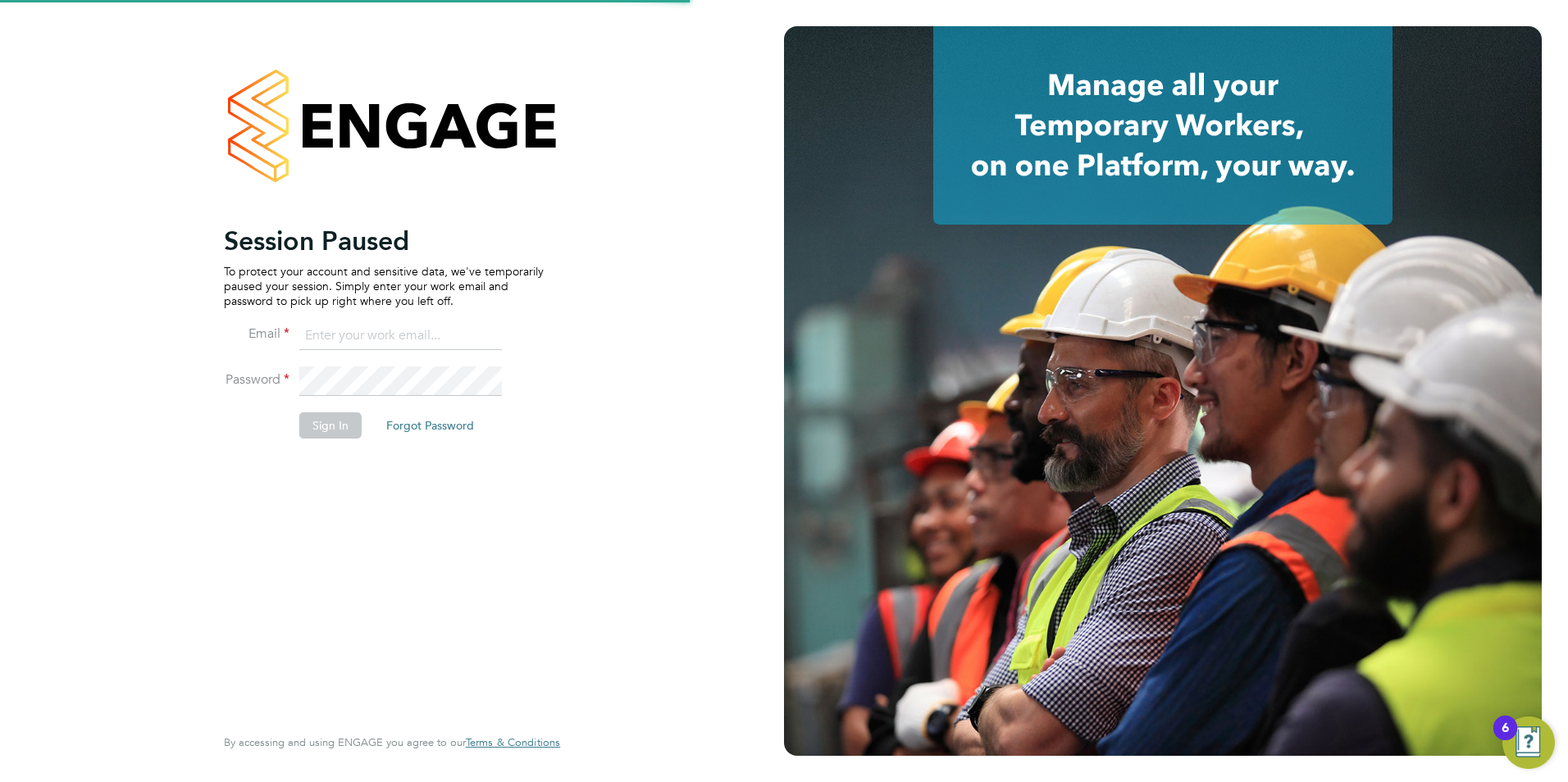
type input "[PERSON_NAME][EMAIL_ADDRESS][PERSON_NAME][DOMAIN_NAME]"
